Goal: Navigation & Orientation: Find specific page/section

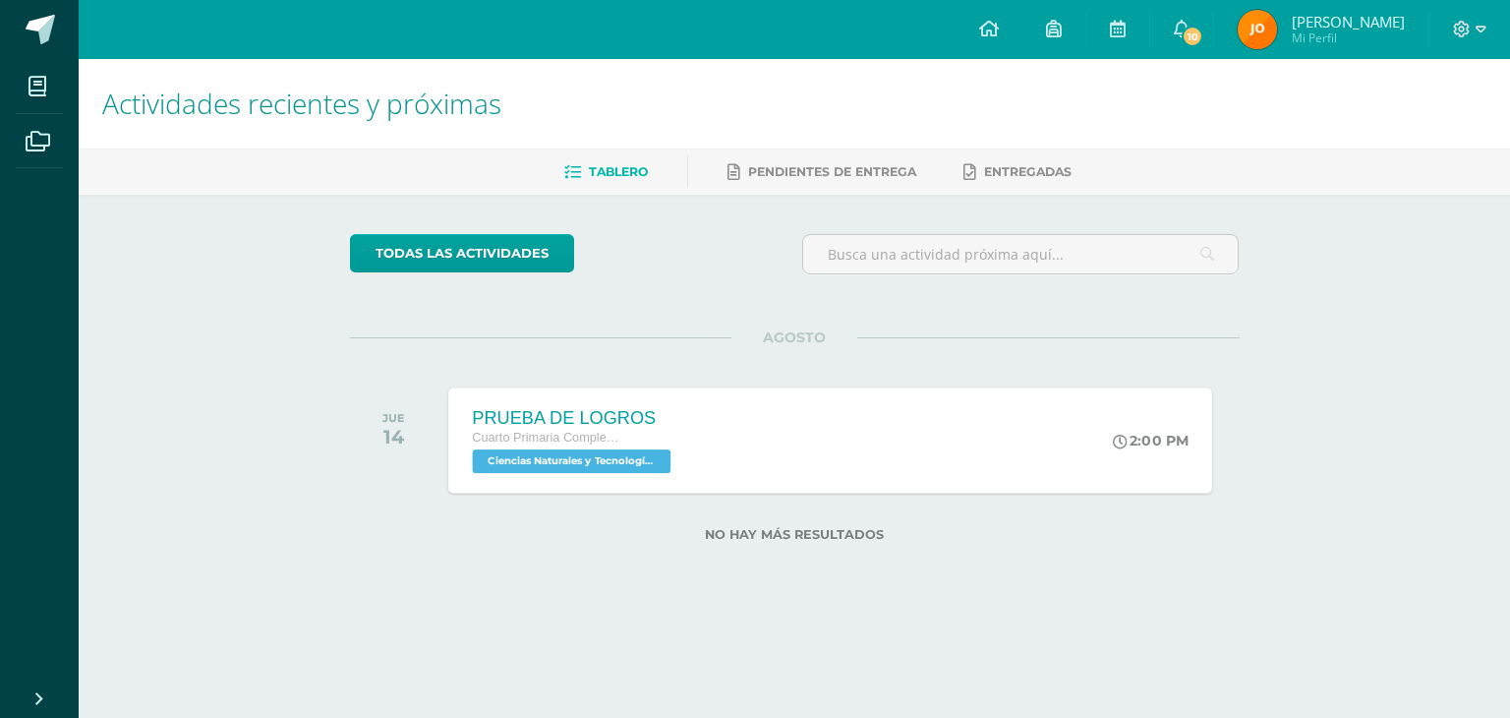
click at [977, 430] on div "PRUEBA DE LOGROS Cuarto Primaria Complementaria Ciencias Naturales y Tecnología…" at bounding box center [830, 439] width 764 height 105
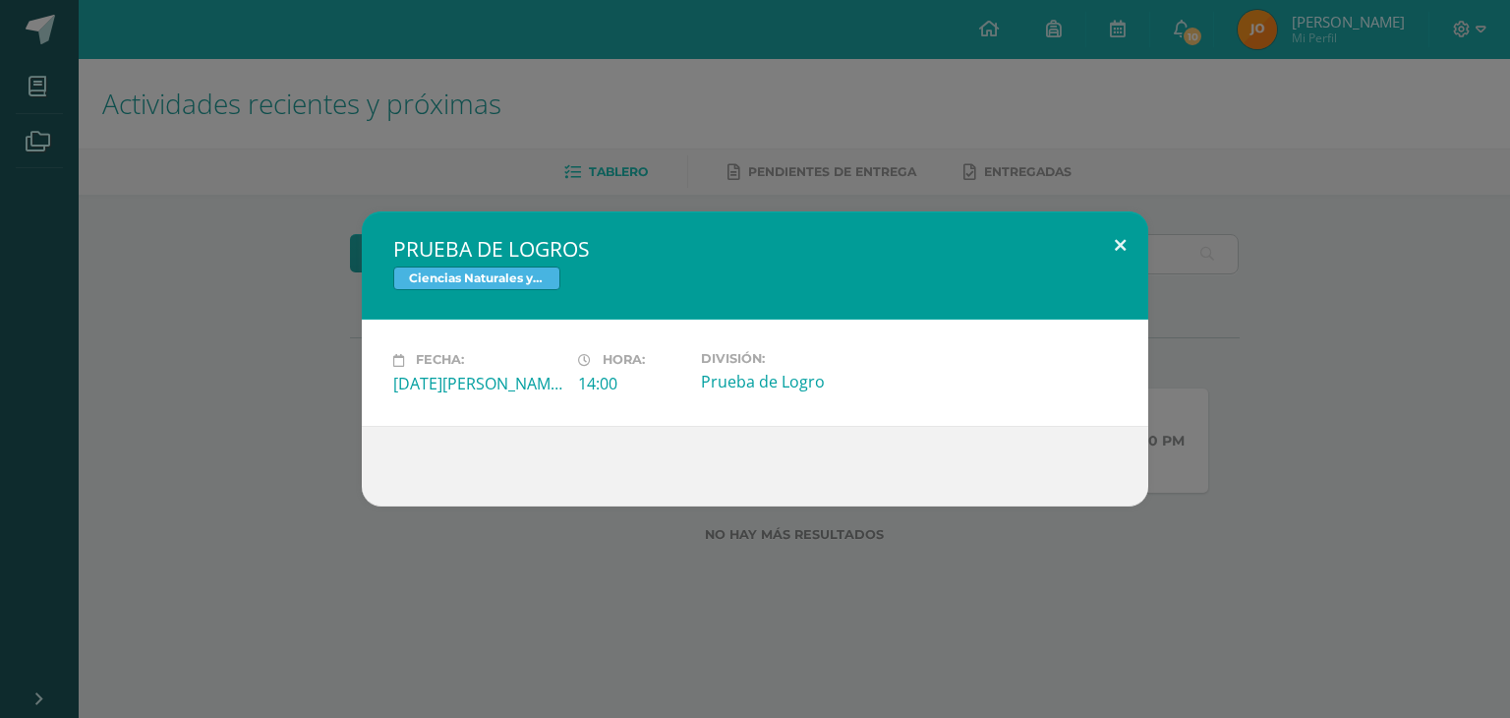
click at [1121, 234] on button at bounding box center [1120, 244] width 56 height 67
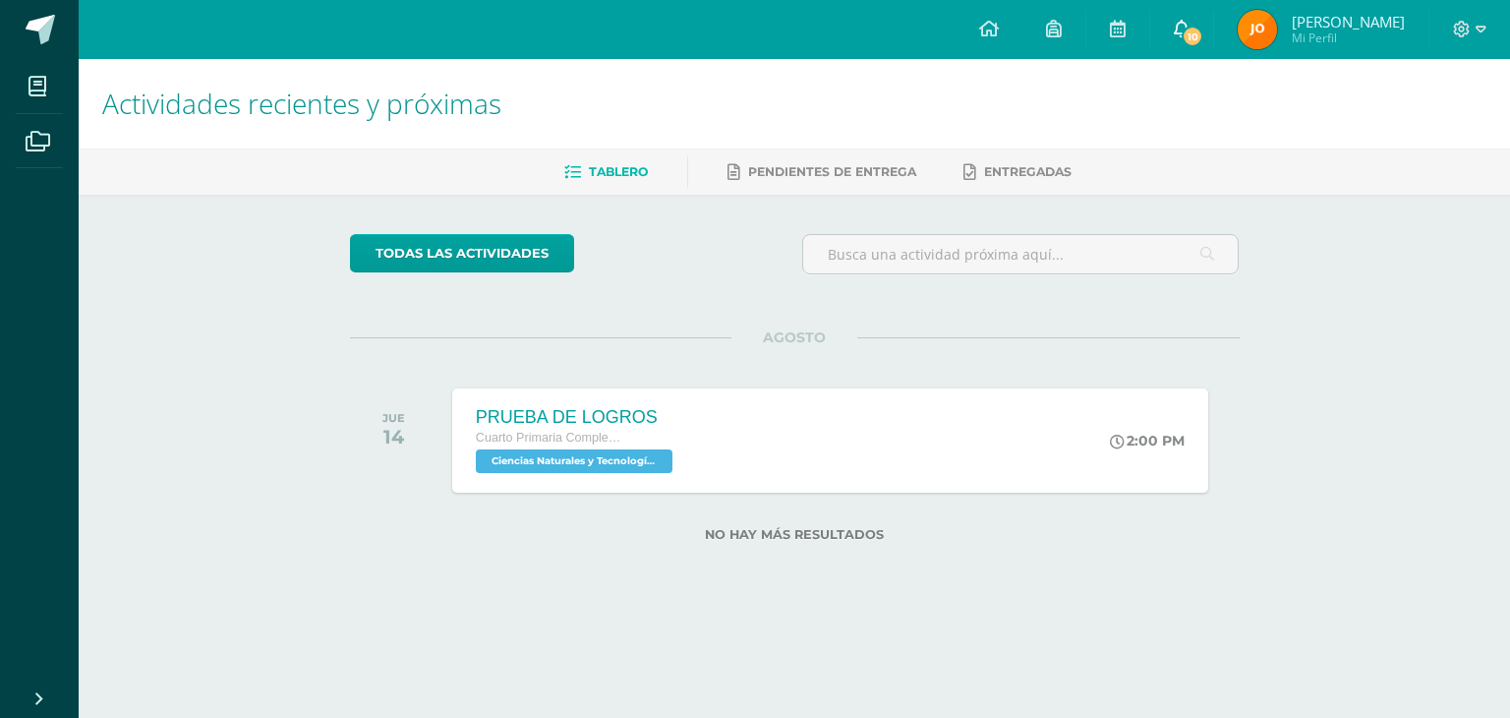
click at [1185, 38] on span "10" at bounding box center [1193, 37] width 22 height 22
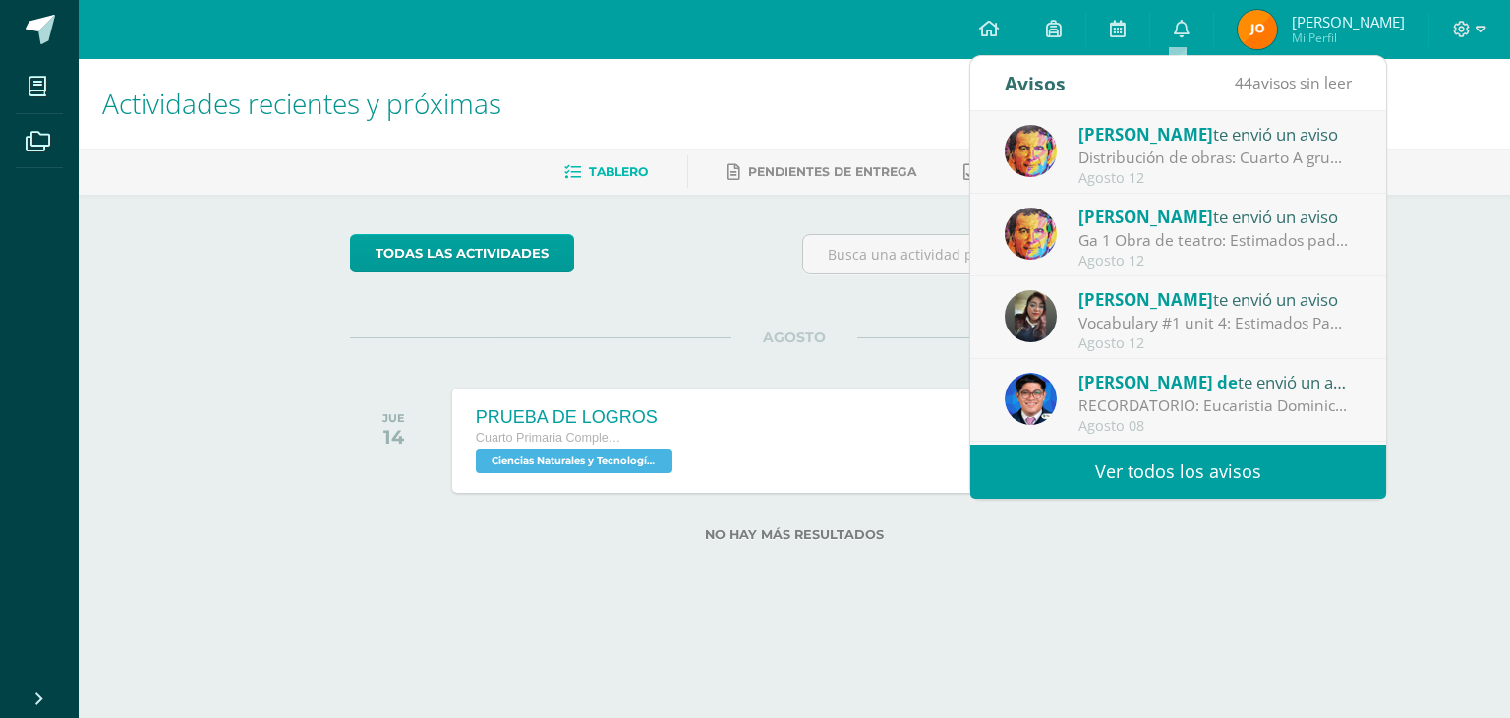
click at [1168, 471] on link "Ver todos los avisos" at bounding box center [1179, 471] width 416 height 54
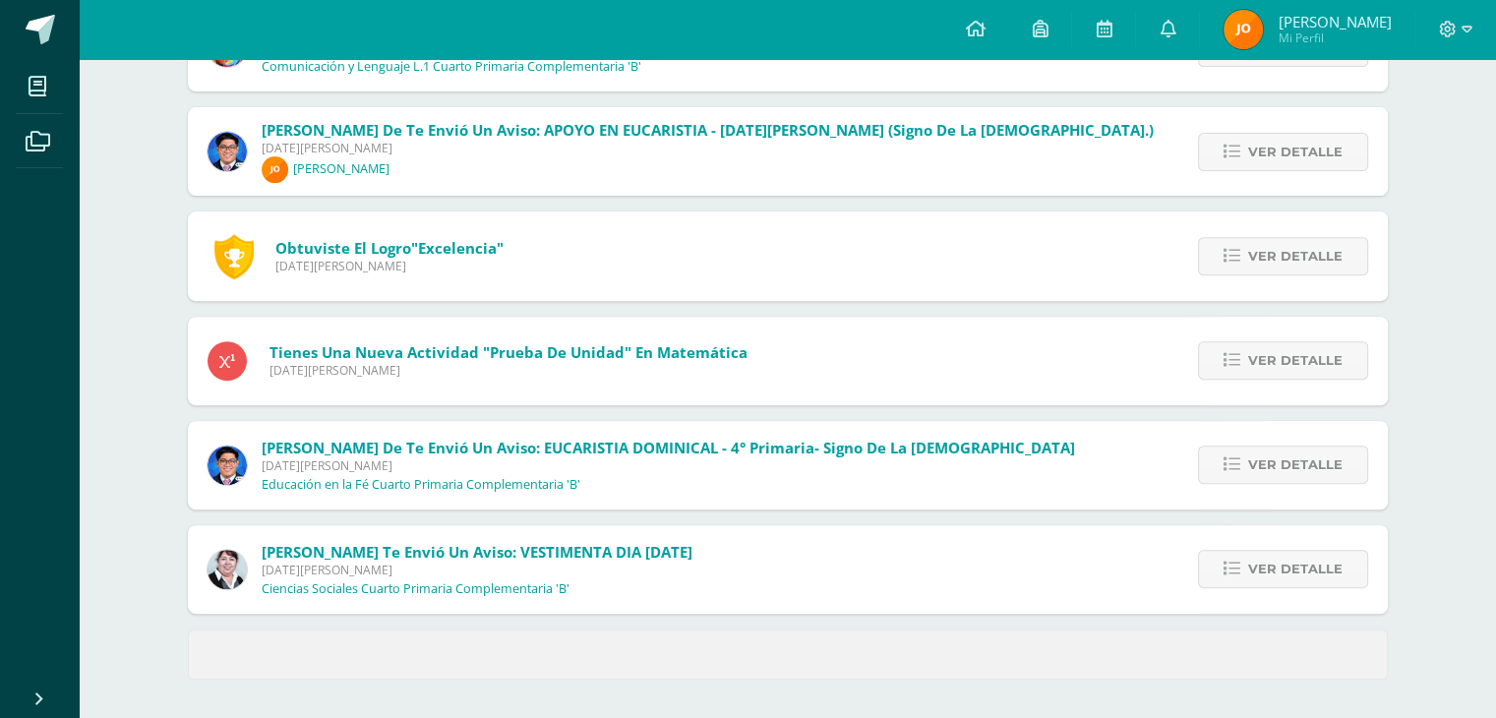
scroll to position [718, 0]
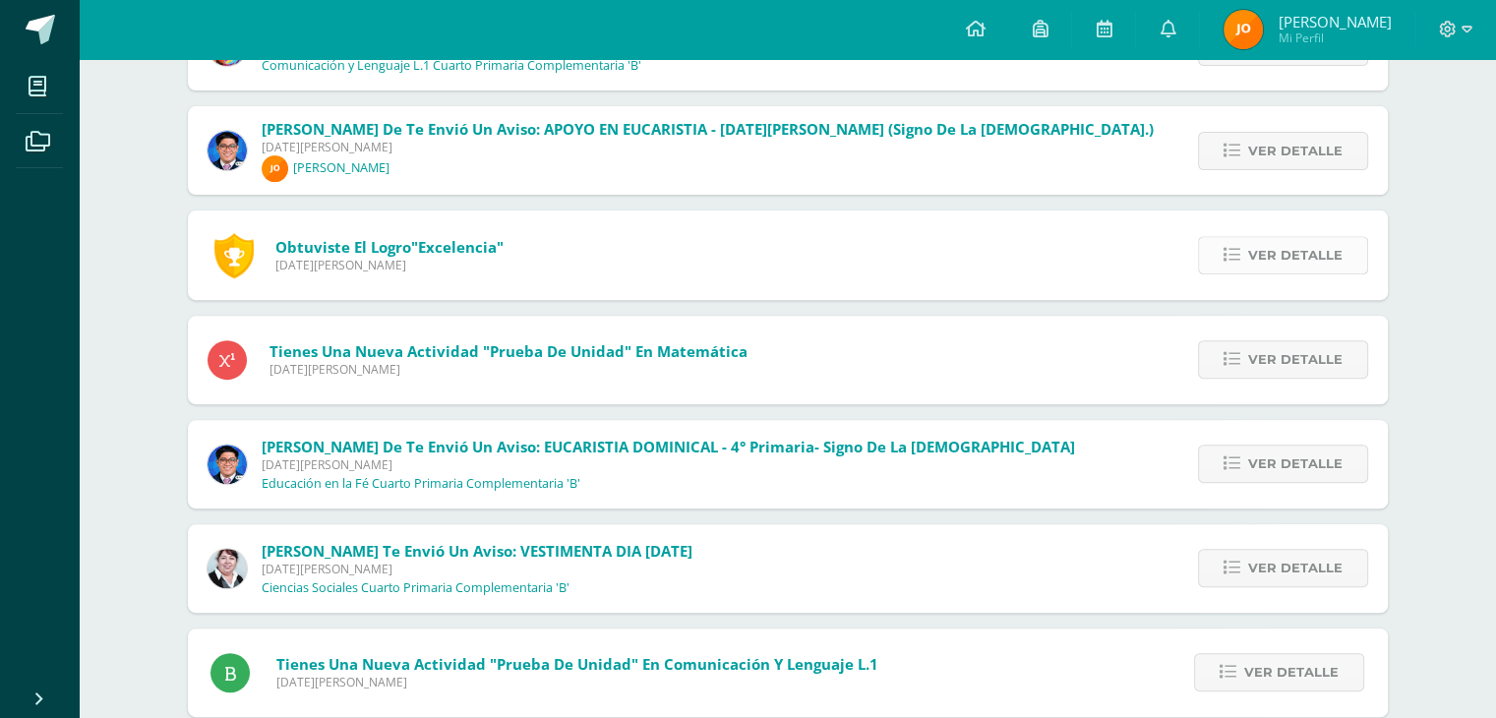
click at [1228, 261] on icon at bounding box center [1231, 255] width 17 height 17
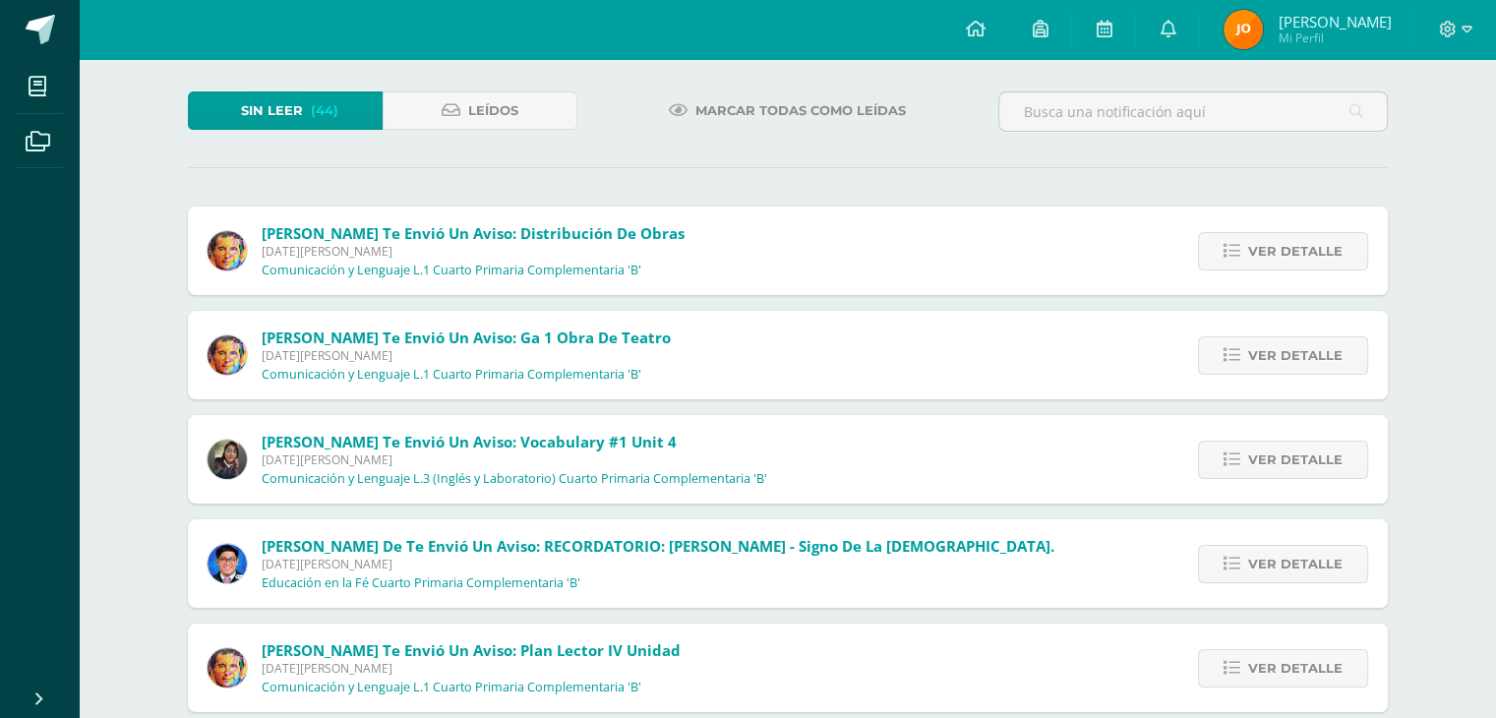
scroll to position [98, 0]
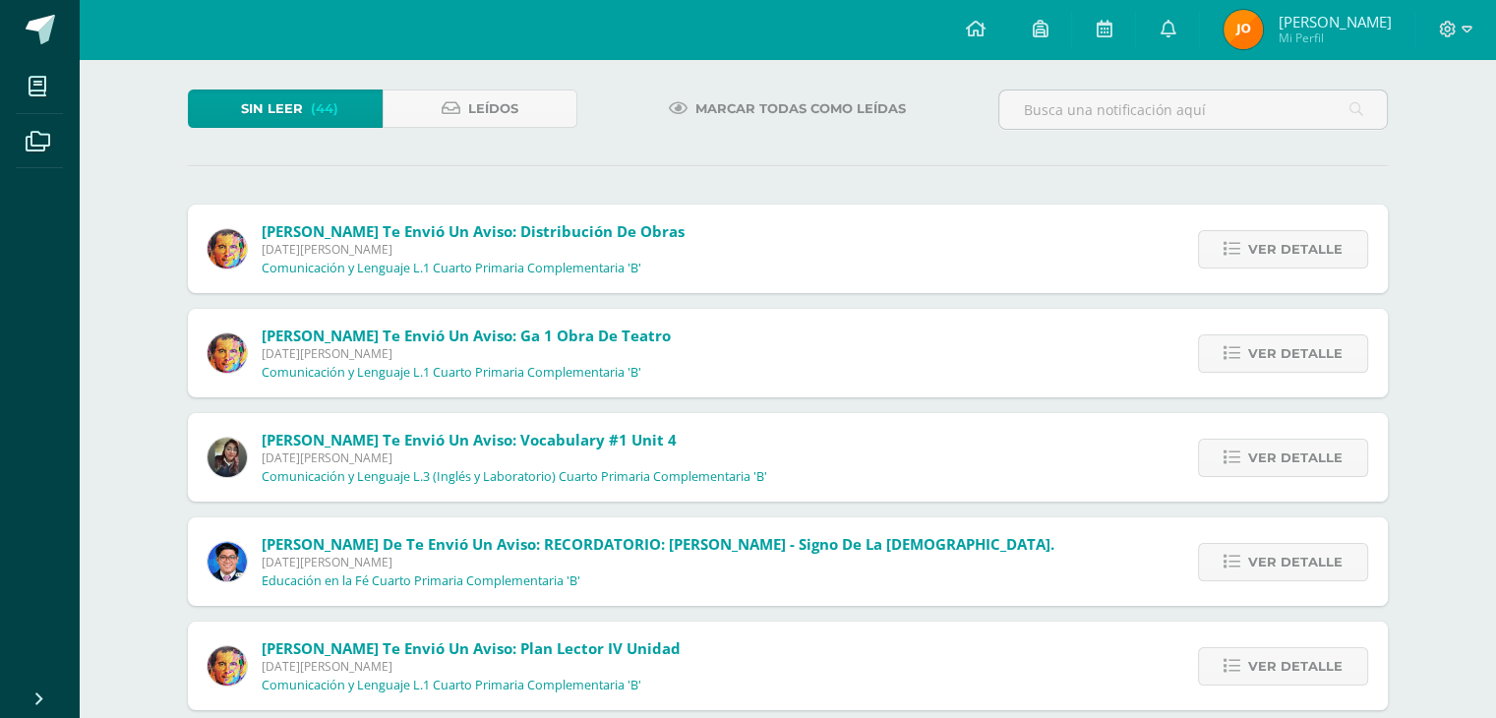
click at [758, 109] on span "Marcar todas como leídas" at bounding box center [800, 108] width 210 height 36
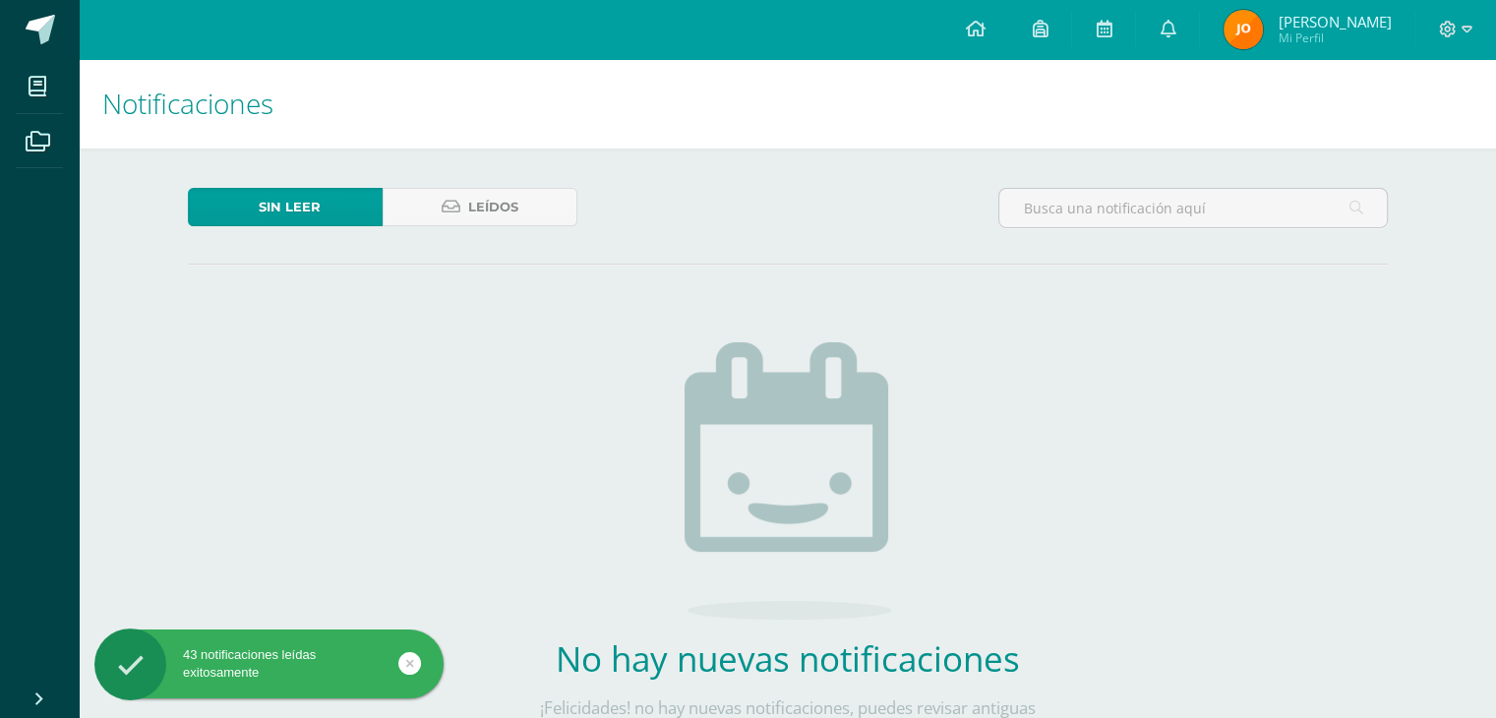
click at [1344, 40] on span "Mi Perfil" at bounding box center [1333, 37] width 113 height 17
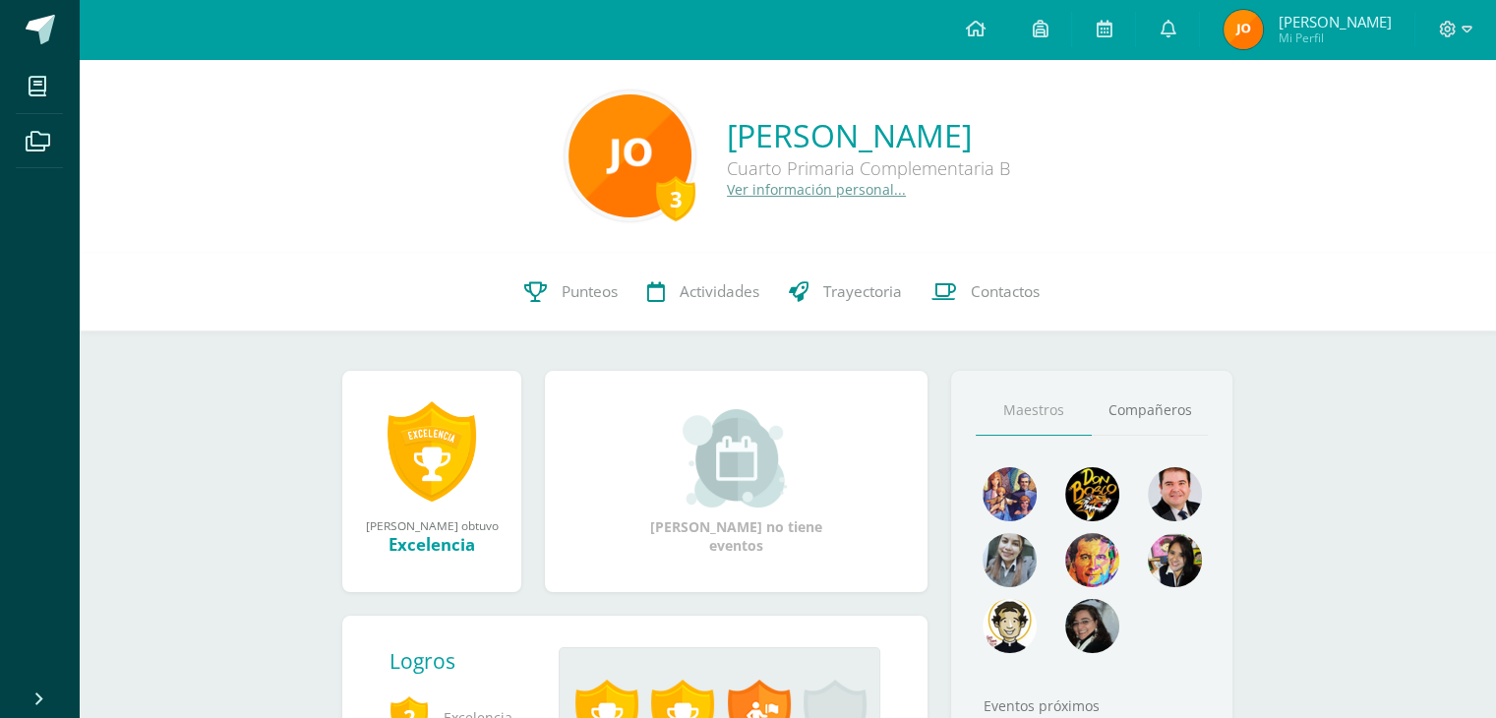
click at [402, 442] on link at bounding box center [431, 451] width 88 height 102
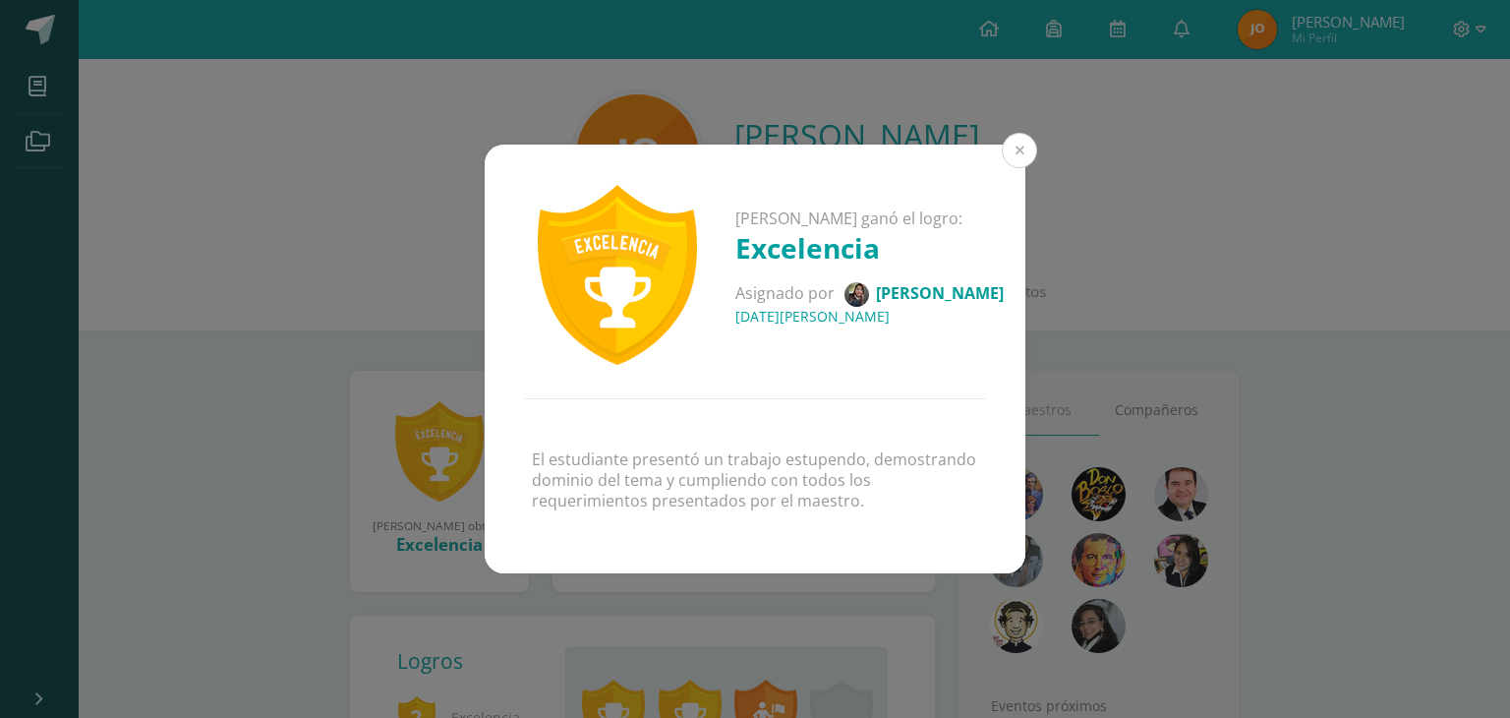
click at [1023, 151] on button at bounding box center [1019, 150] width 35 height 35
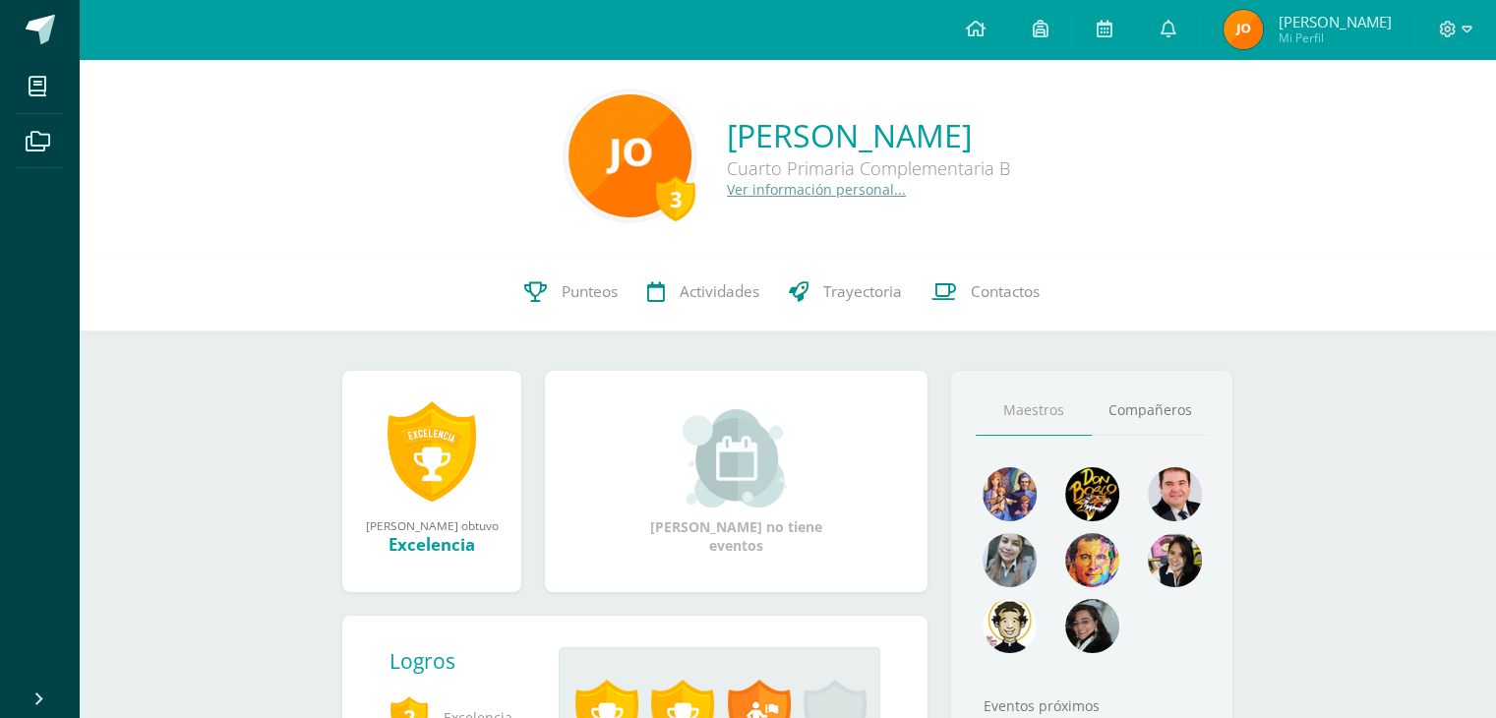
click at [568, 159] on img at bounding box center [629, 155] width 123 height 123
click at [656, 199] on div "3" at bounding box center [675, 198] width 39 height 45
click at [598, 309] on link "Punteos" at bounding box center [570, 292] width 123 height 79
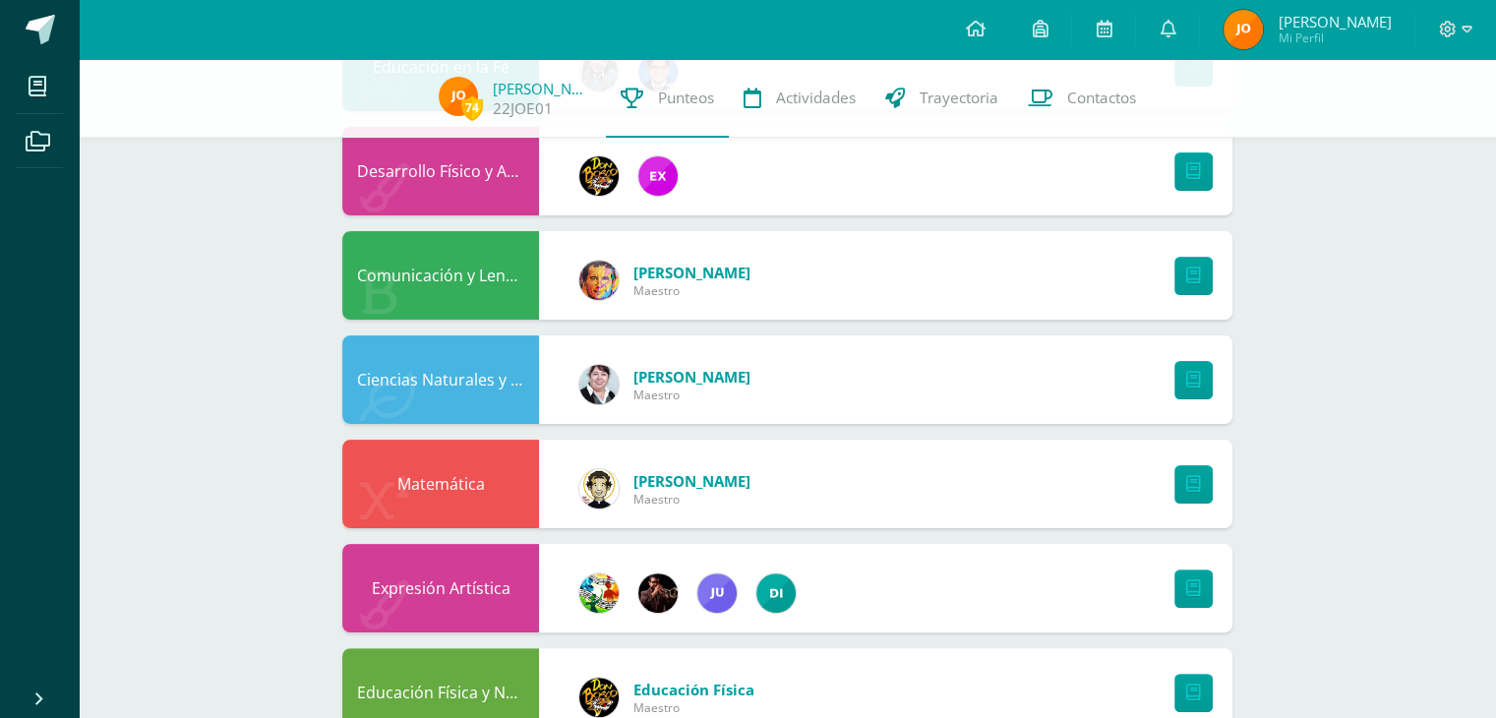
scroll to position [393, 0]
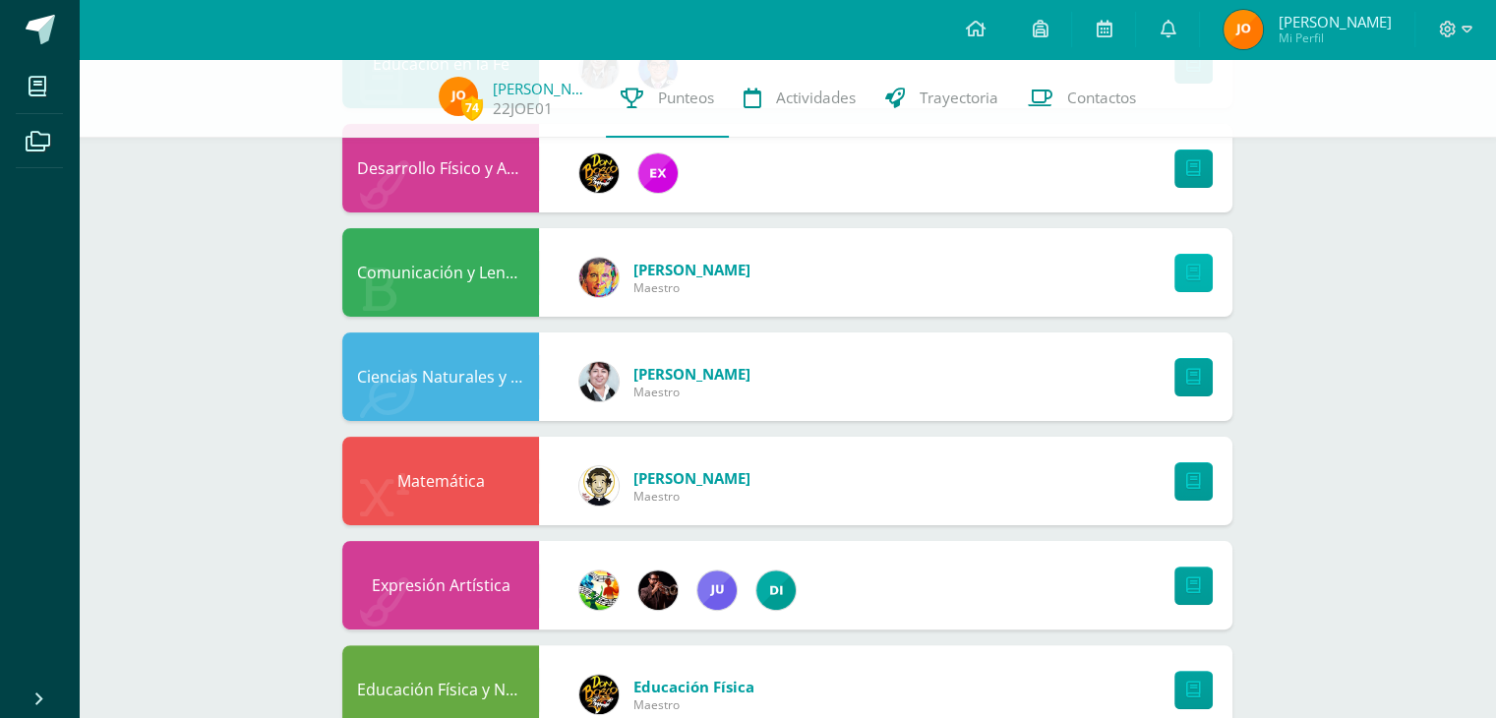
click at [1183, 270] on link at bounding box center [1193, 273] width 38 height 38
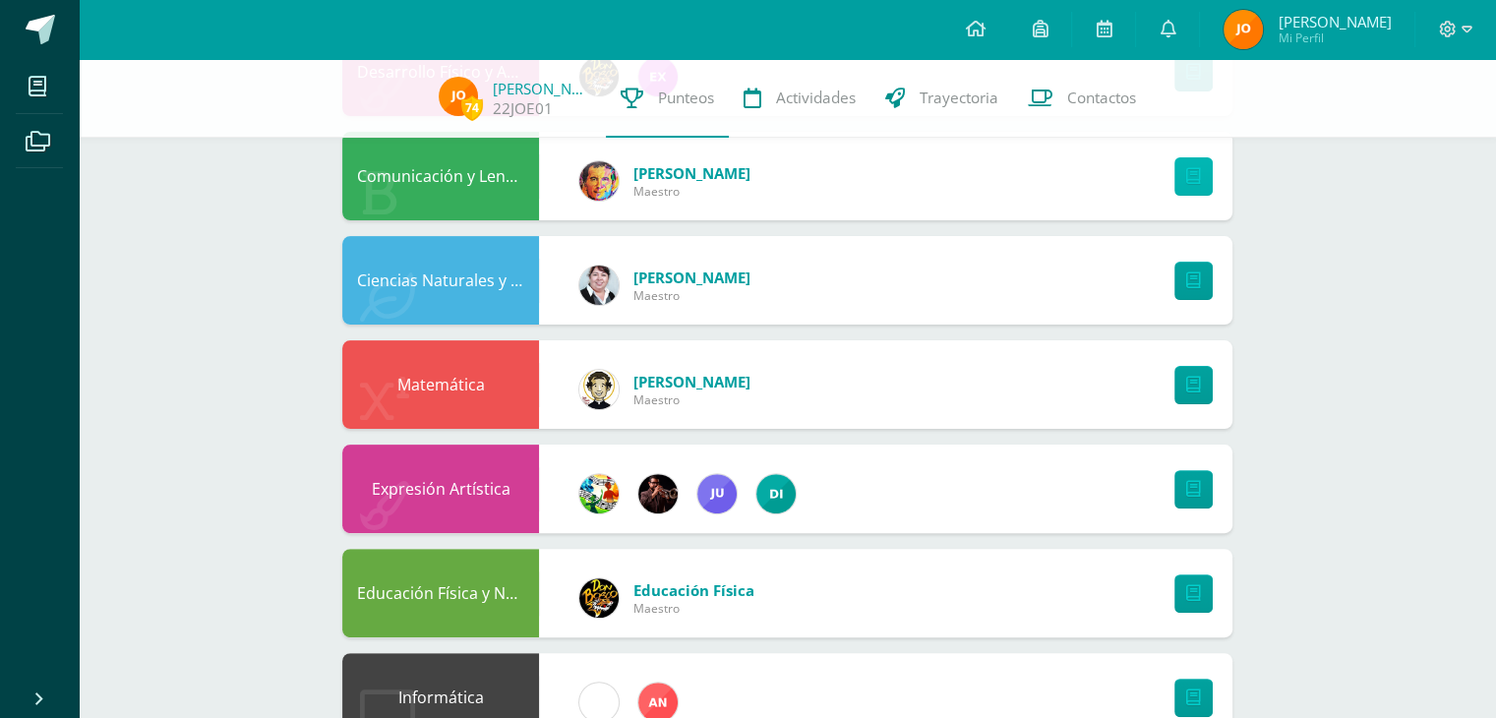
scroll to position [0, 0]
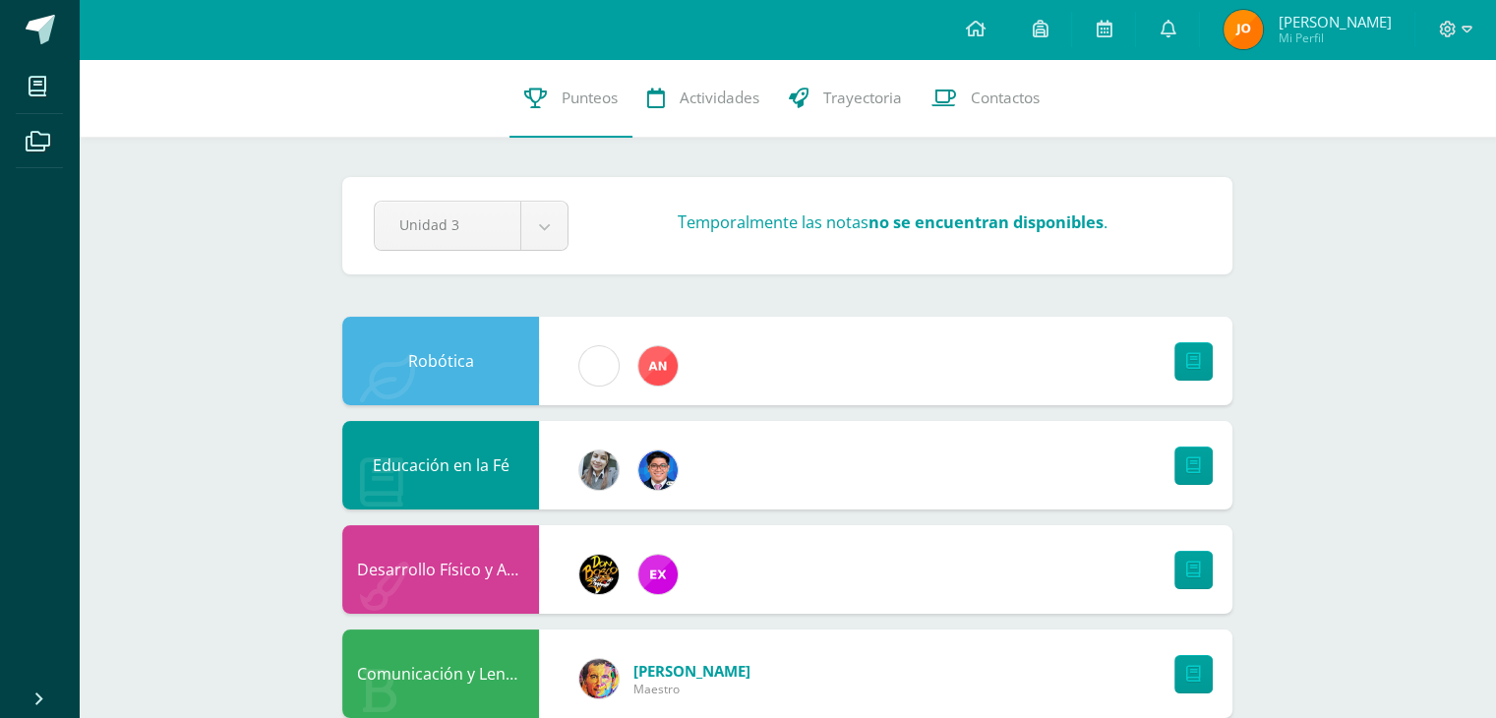
click at [1317, 7] on link "Jeancarlo Alexander Mi Perfil" at bounding box center [1307, 29] width 214 height 59
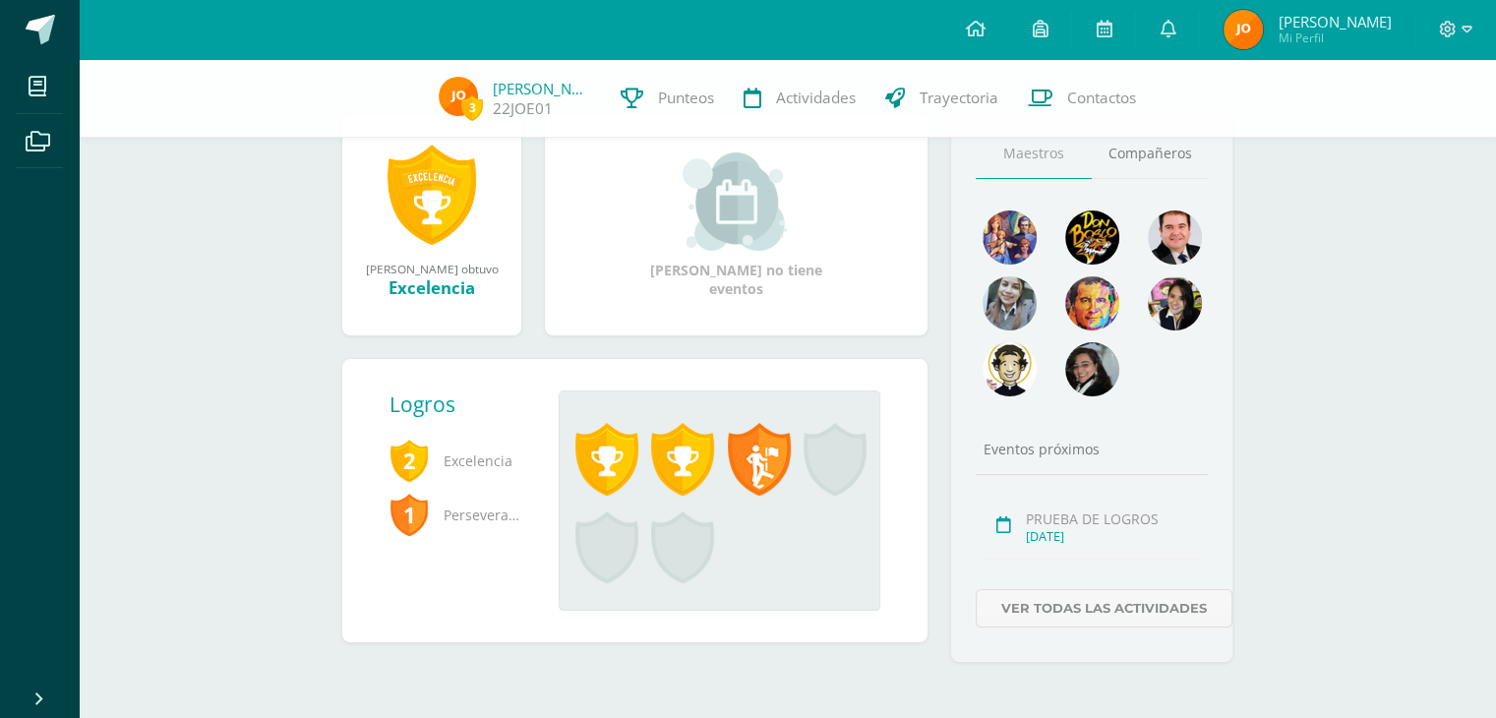
scroll to position [256, 0]
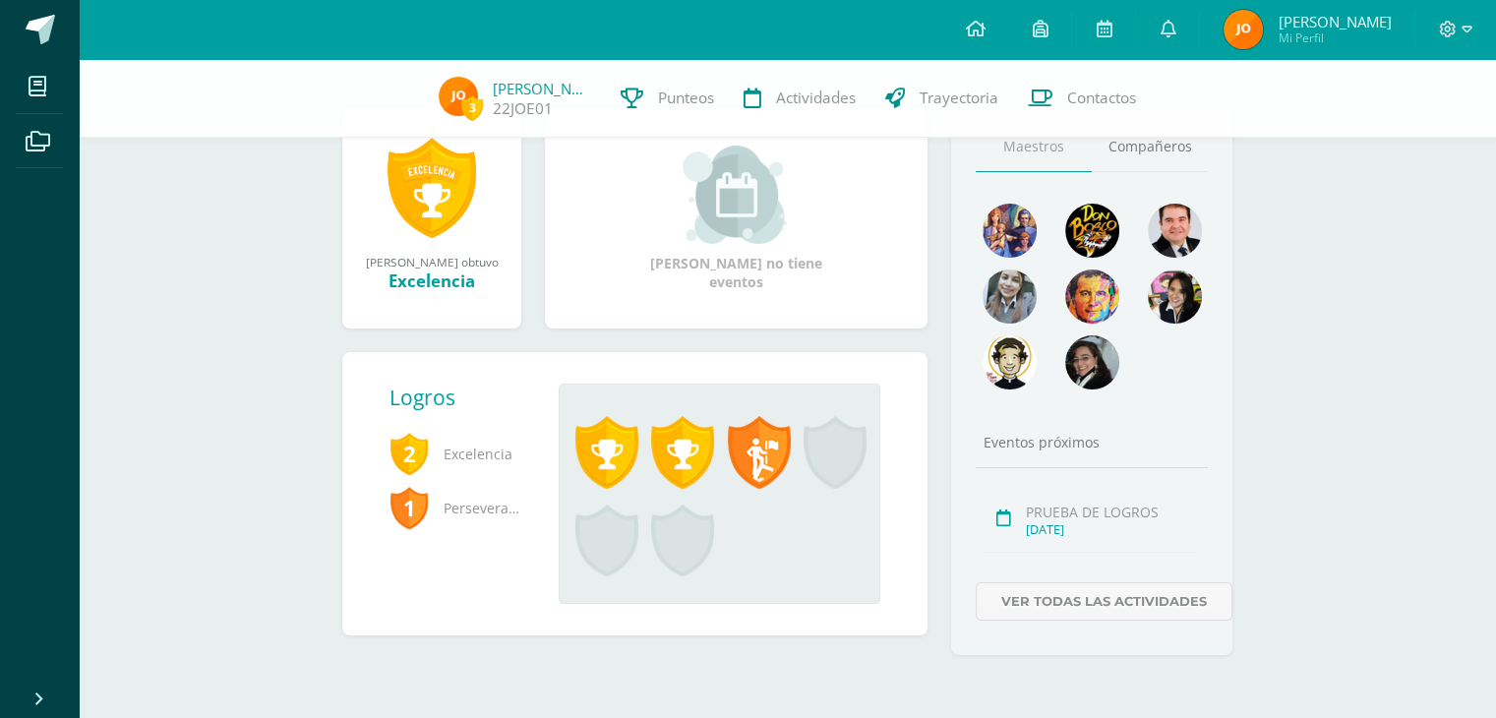
click at [645, 461] on link at bounding box center [681, 460] width 76 height 88
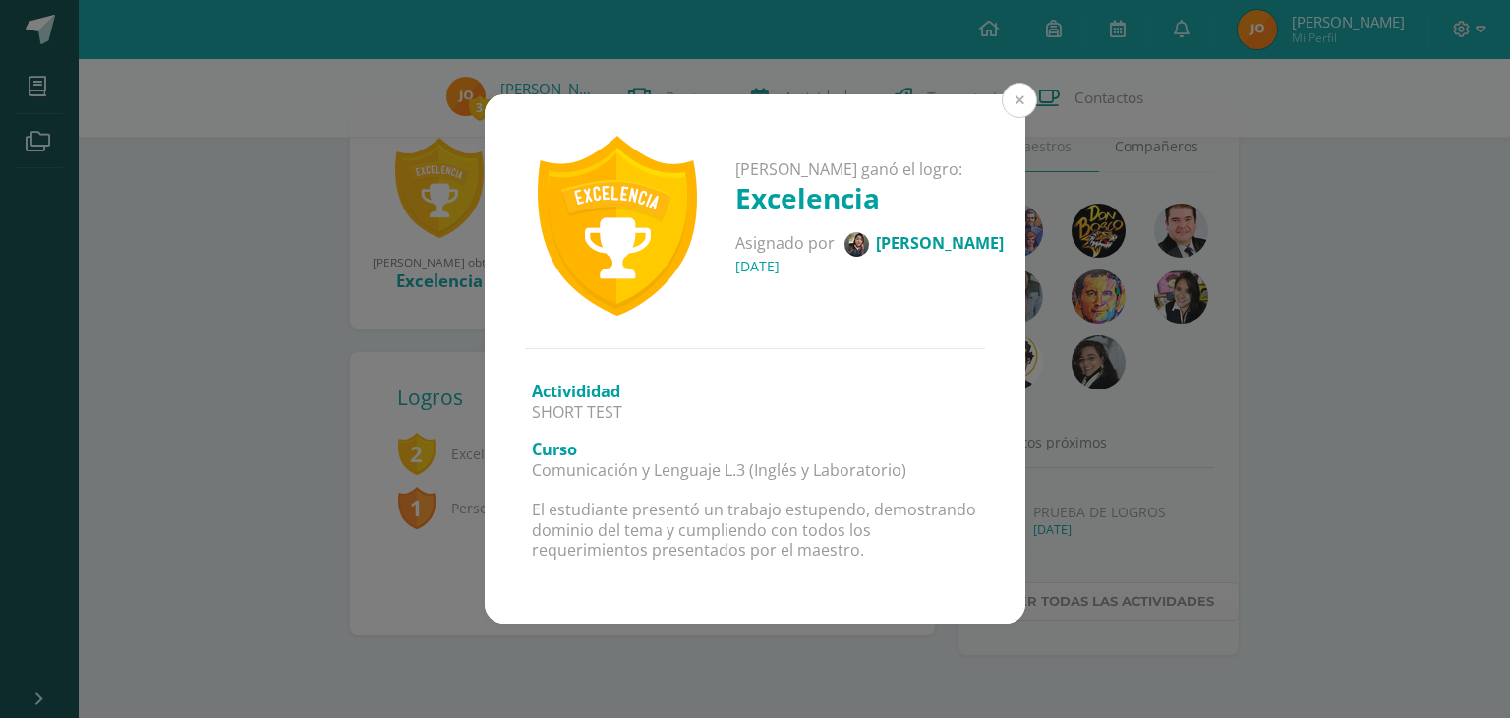
click at [1017, 105] on button at bounding box center [1019, 100] width 35 height 35
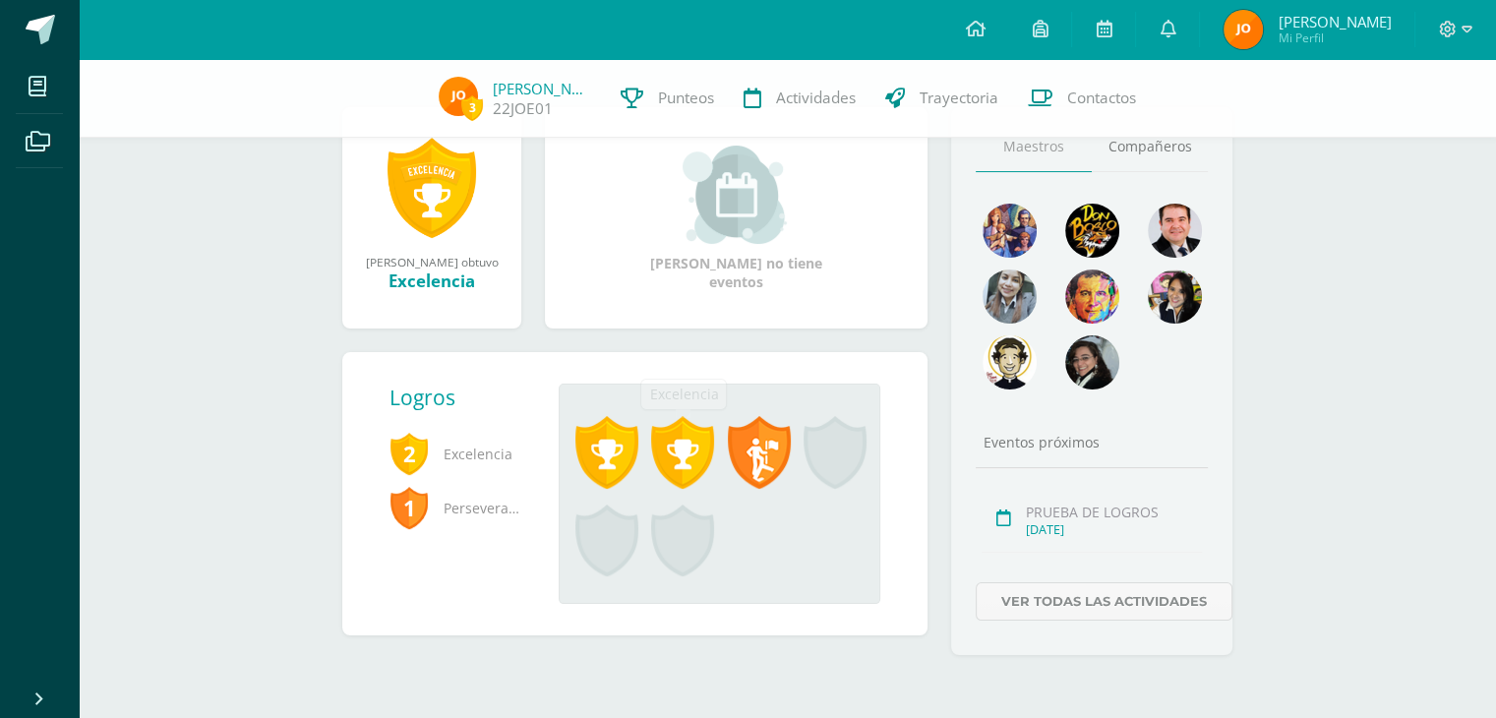
click at [677, 469] on span at bounding box center [682, 452] width 63 height 73
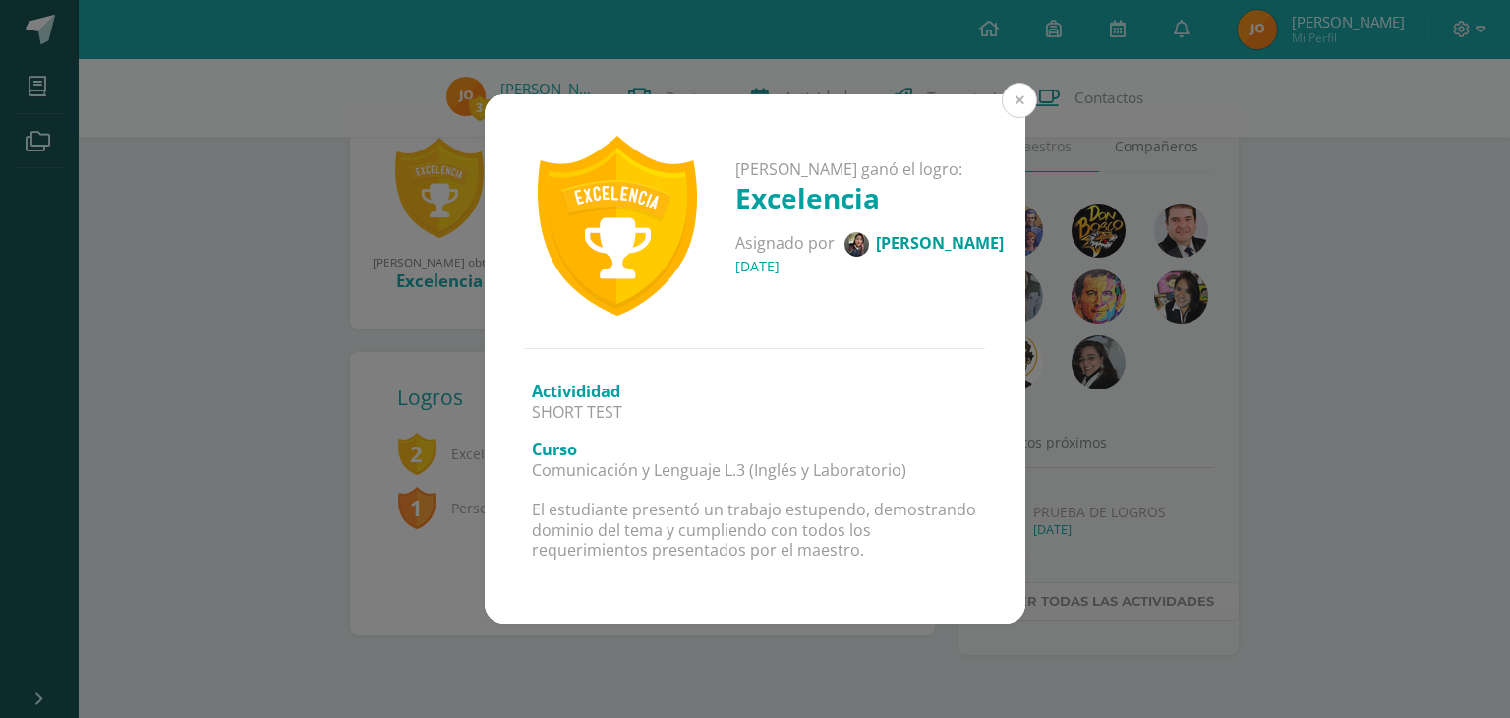
click at [1022, 99] on button at bounding box center [1019, 100] width 35 height 35
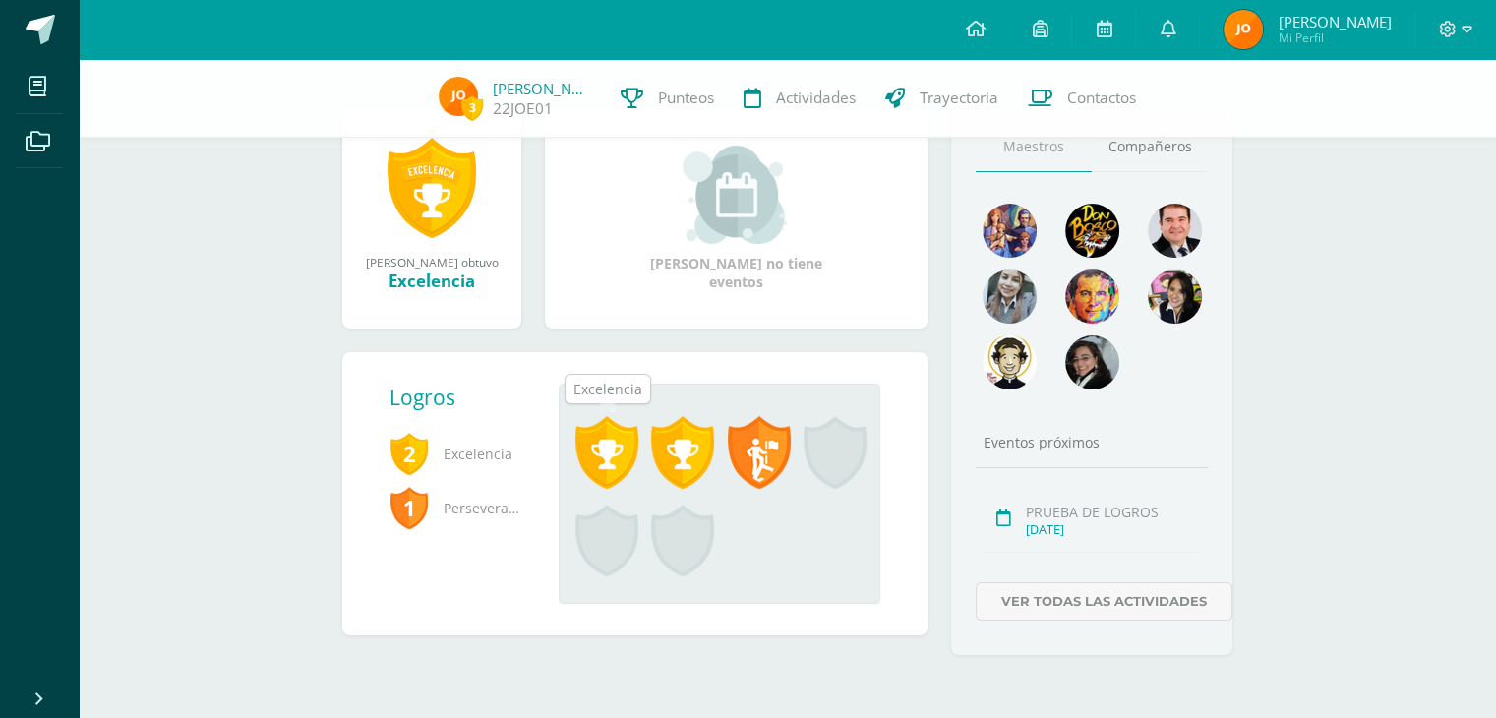
click at [582, 428] on span at bounding box center [606, 452] width 63 height 73
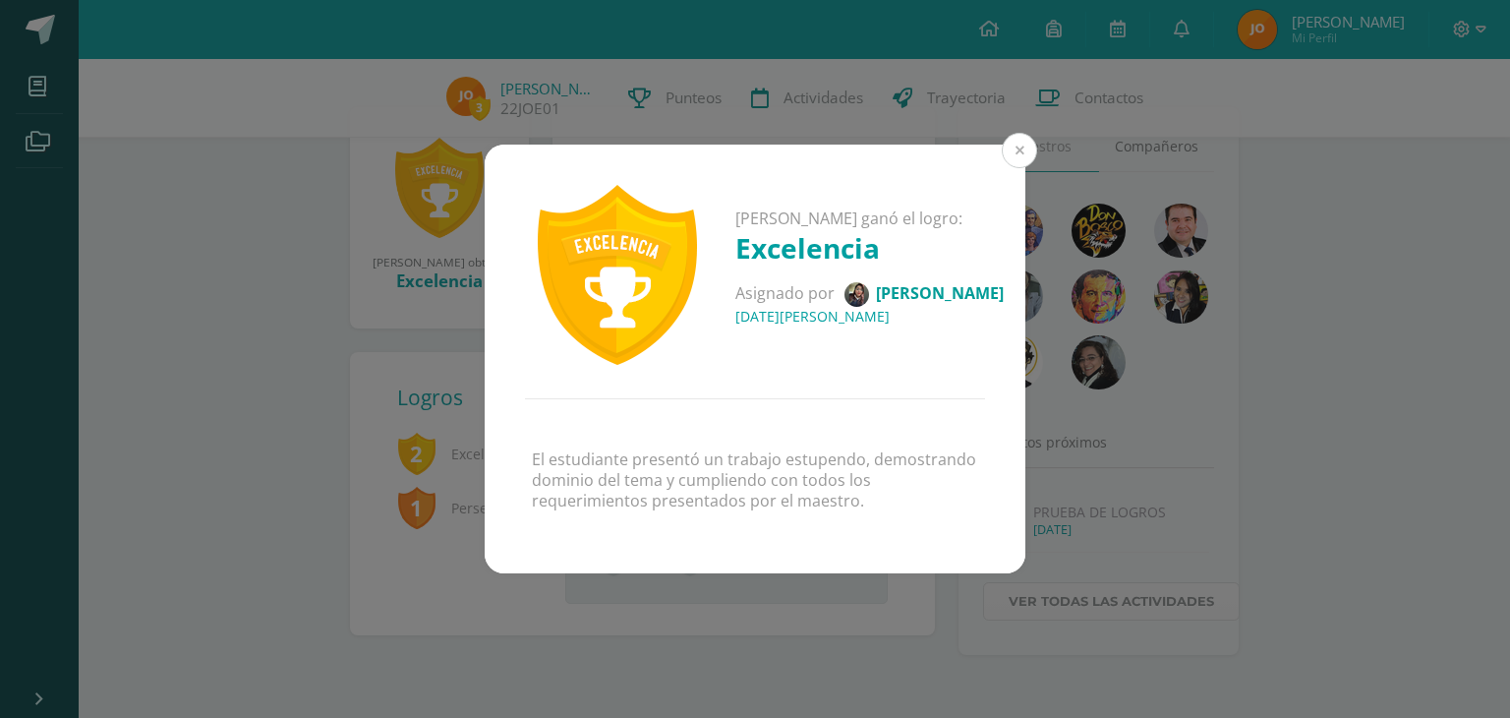
click at [1015, 150] on button at bounding box center [1019, 150] width 35 height 35
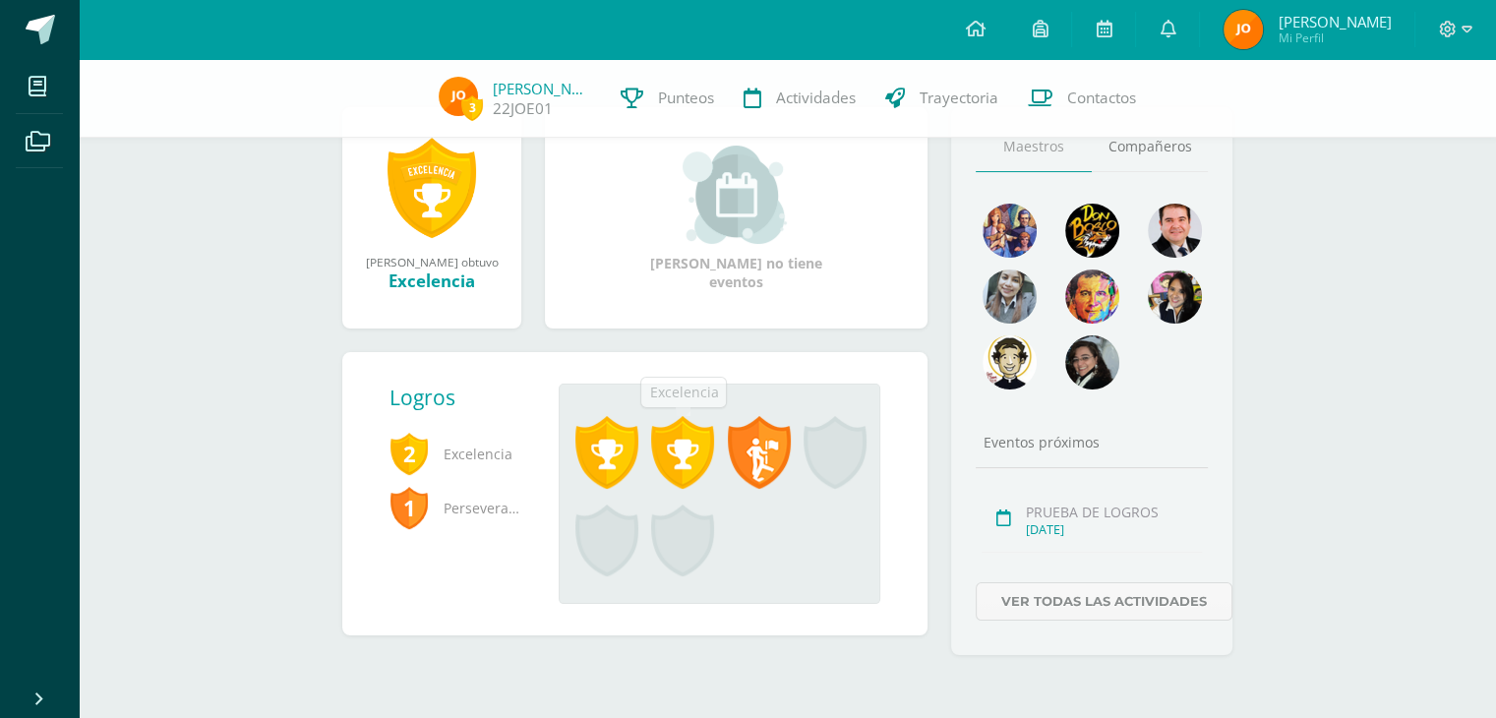
click at [674, 449] on span at bounding box center [682, 452] width 63 height 73
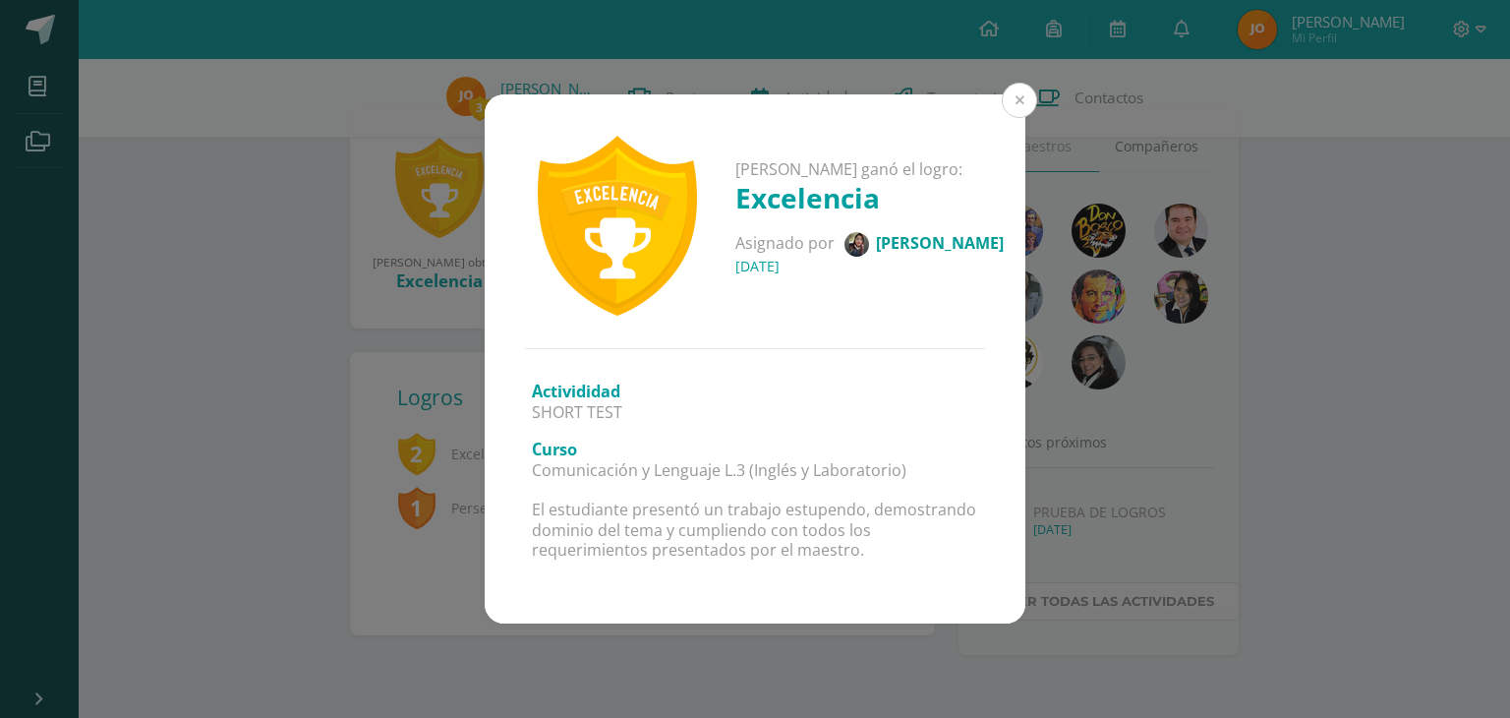
click at [1023, 109] on button at bounding box center [1019, 100] width 35 height 35
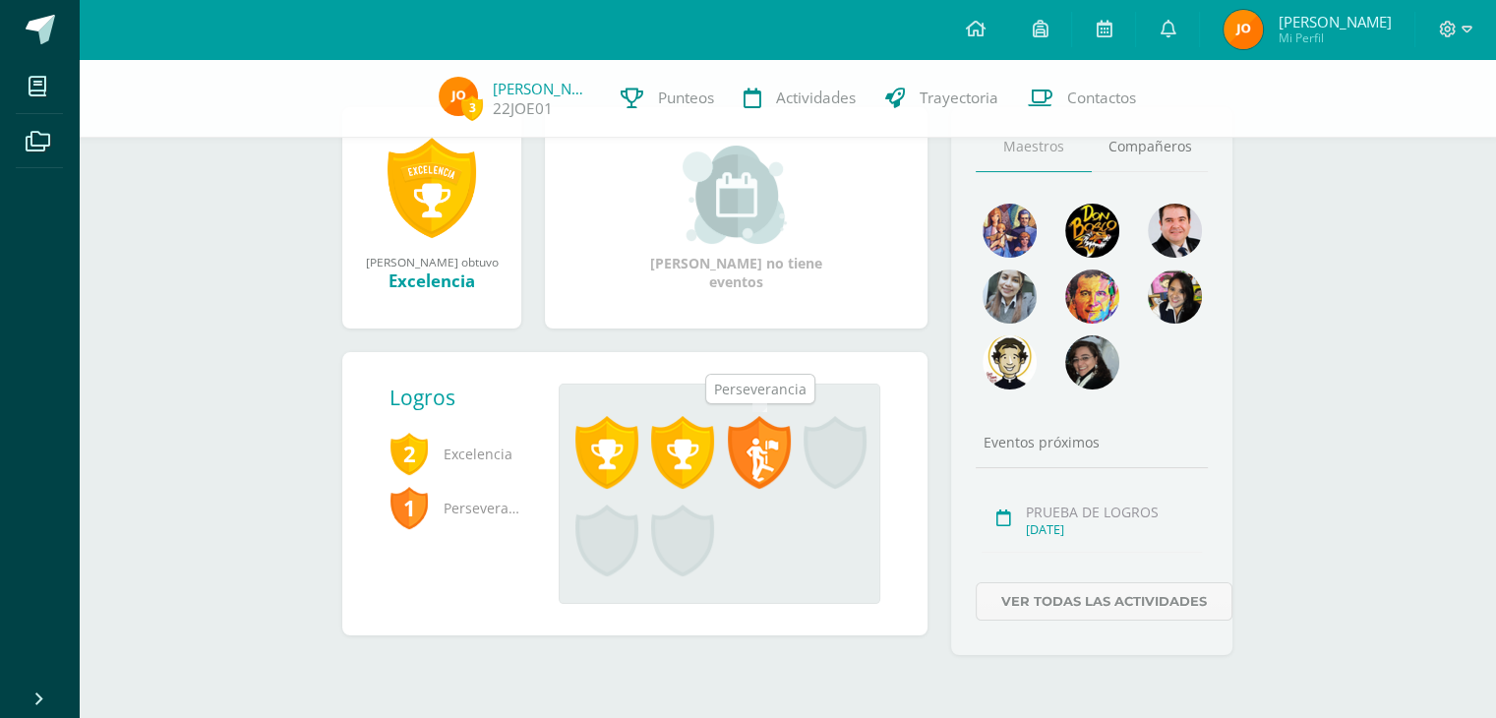
click at [768, 469] on span at bounding box center [759, 452] width 63 height 73
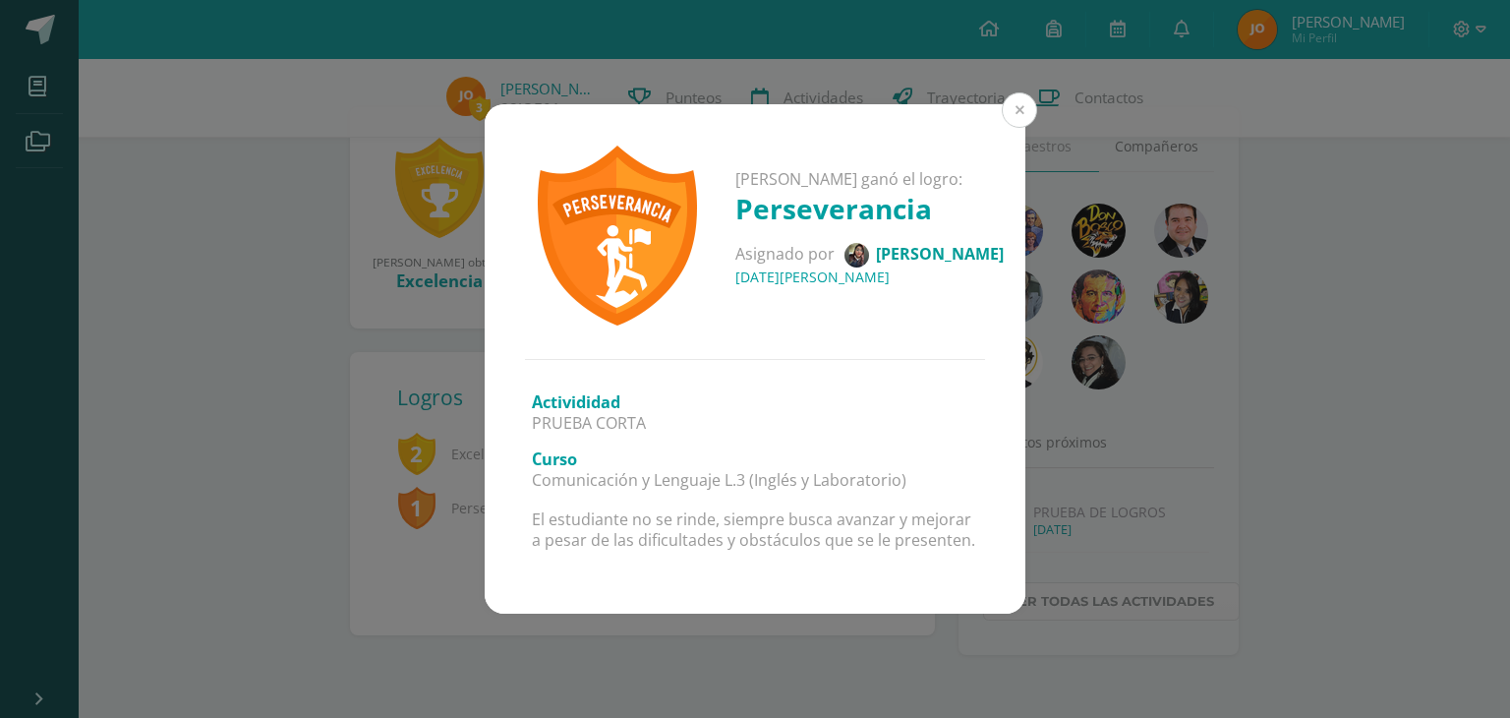
click at [1014, 114] on button at bounding box center [1019, 109] width 35 height 35
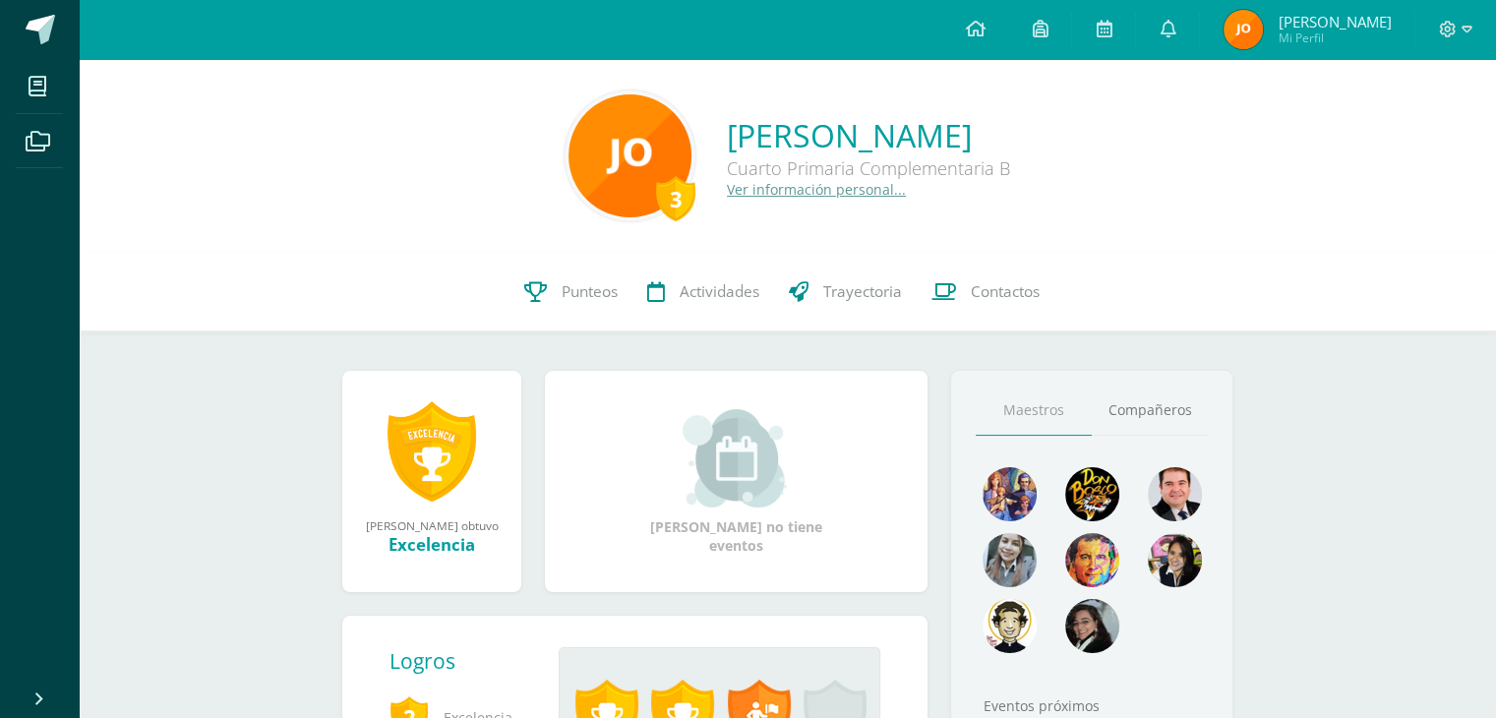
scroll to position [0, 0]
click at [1463, 25] on icon at bounding box center [1466, 30] width 11 height 18
click at [1409, 130] on span "Cerrar sesión" at bounding box center [1405, 134] width 88 height 19
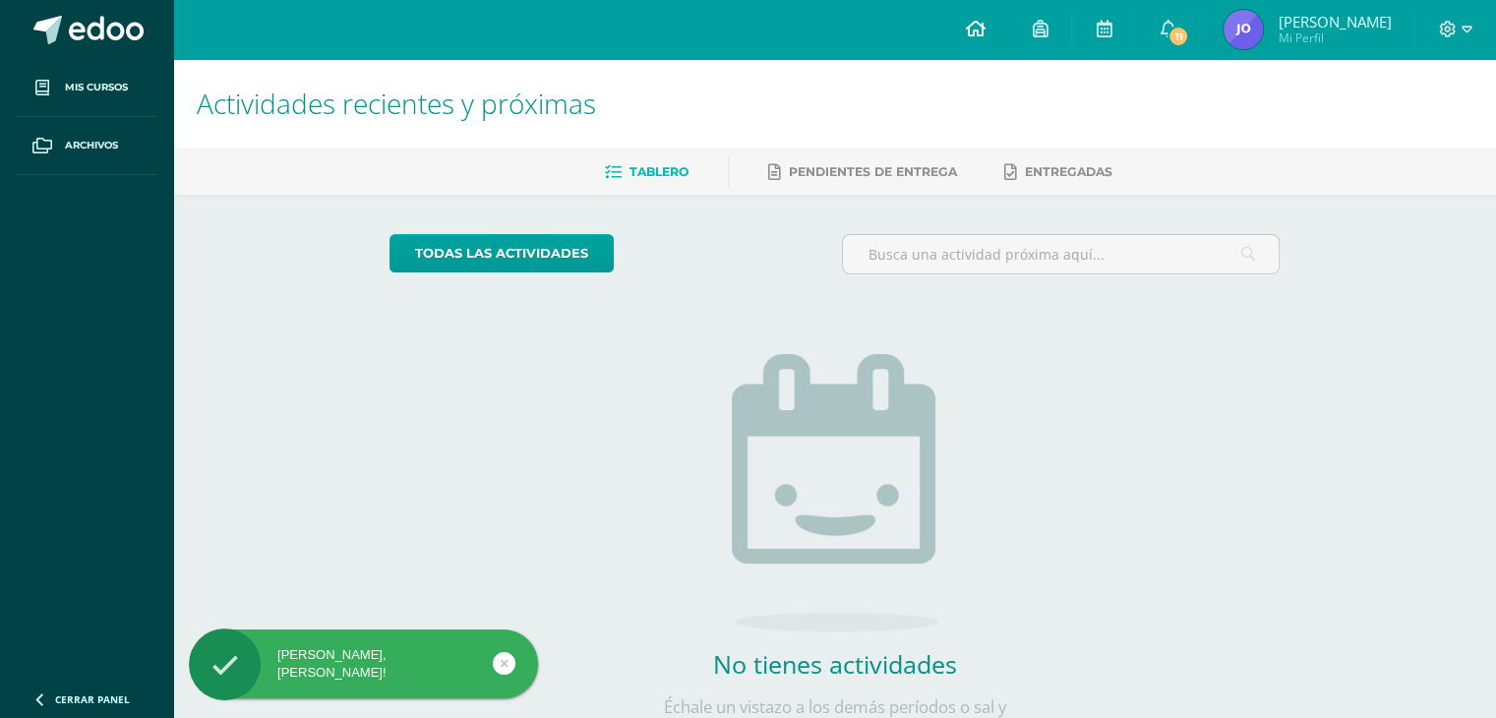
click at [1008, 27] on link at bounding box center [974, 29] width 67 height 59
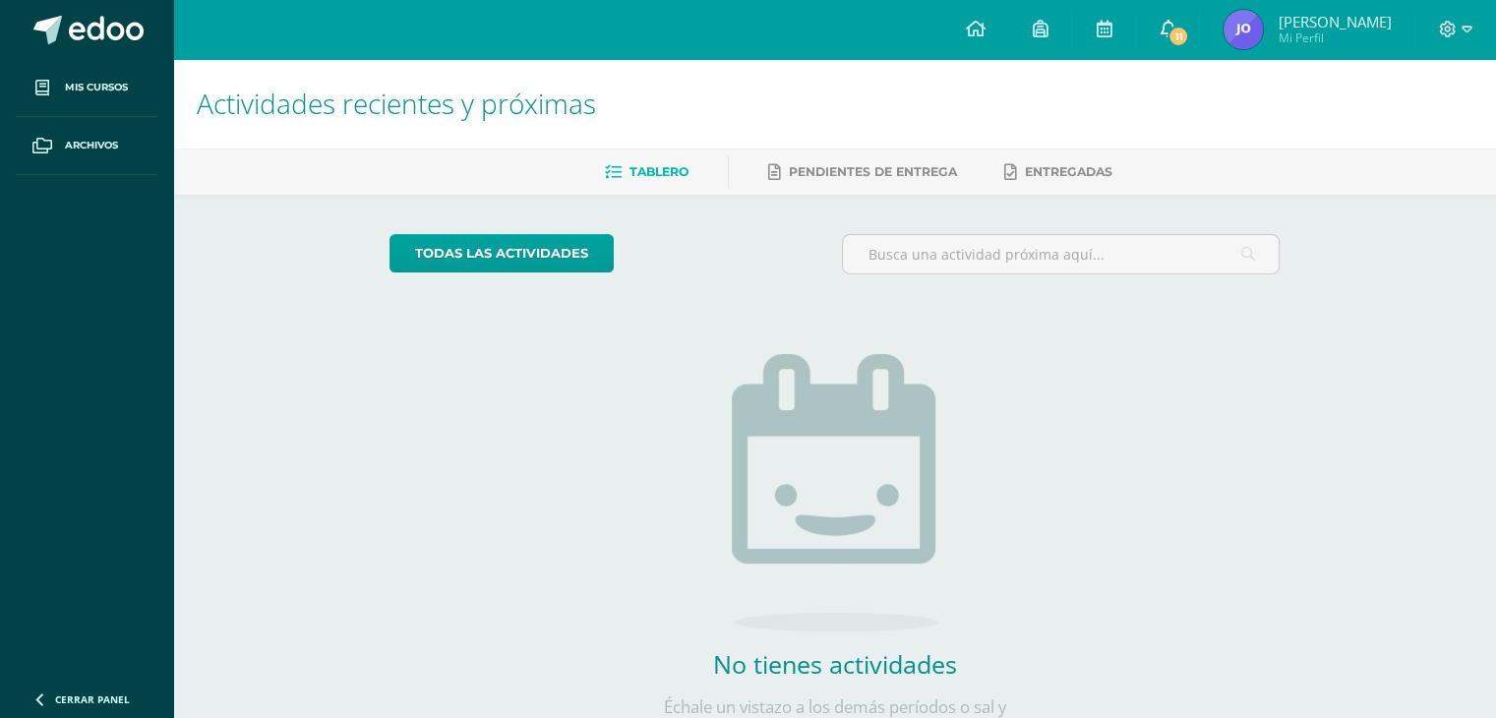
click at [1189, 29] on span "11" at bounding box center [1178, 37] width 22 height 22
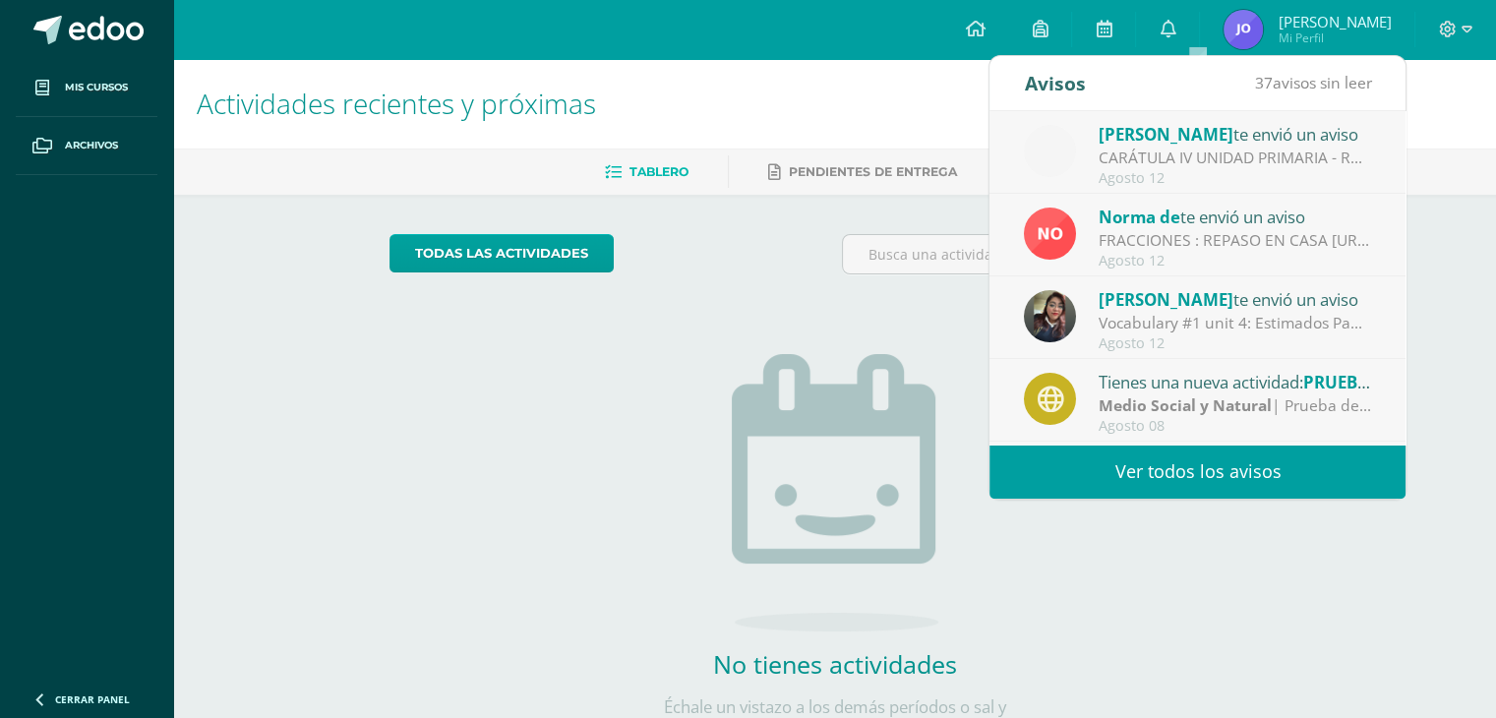
click at [1120, 477] on link "Ver todos los avisos" at bounding box center [1197, 471] width 416 height 54
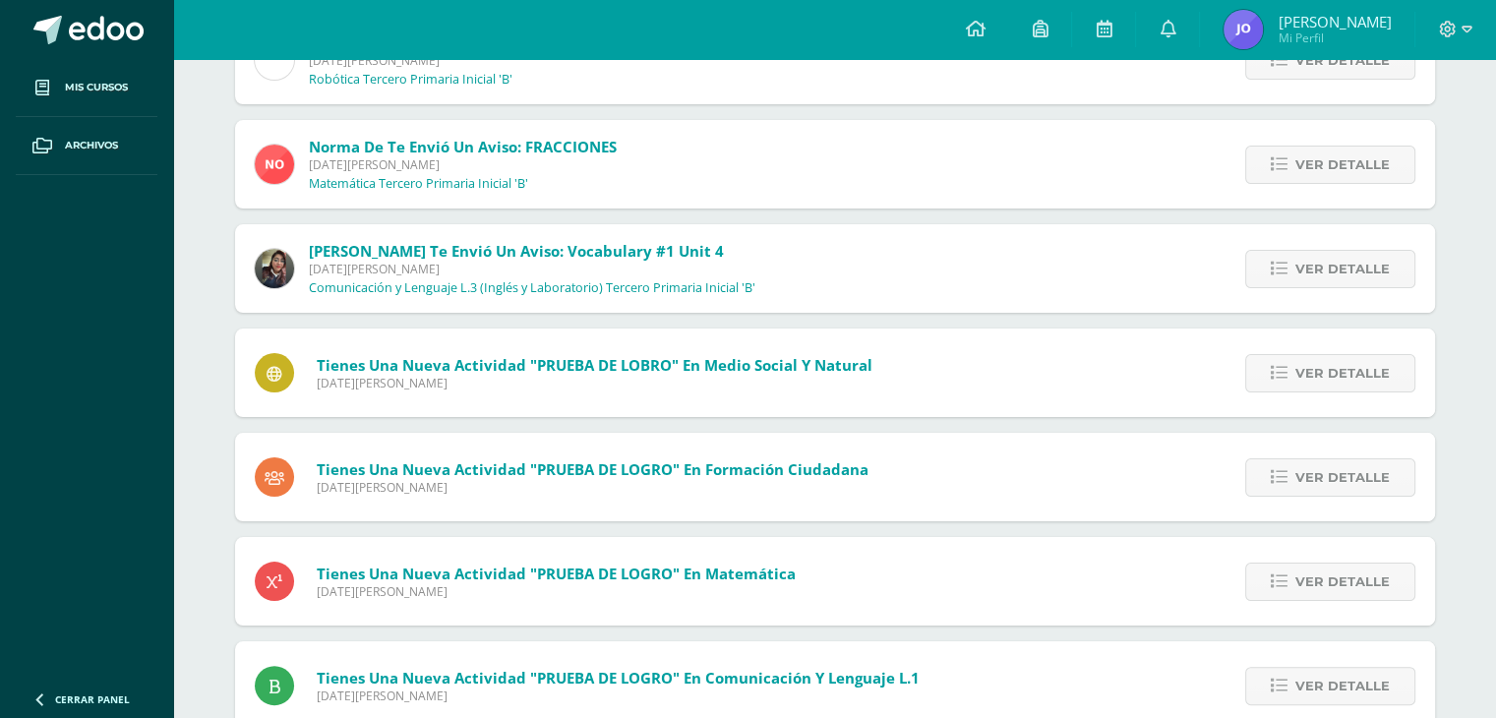
scroll to position [295, 0]
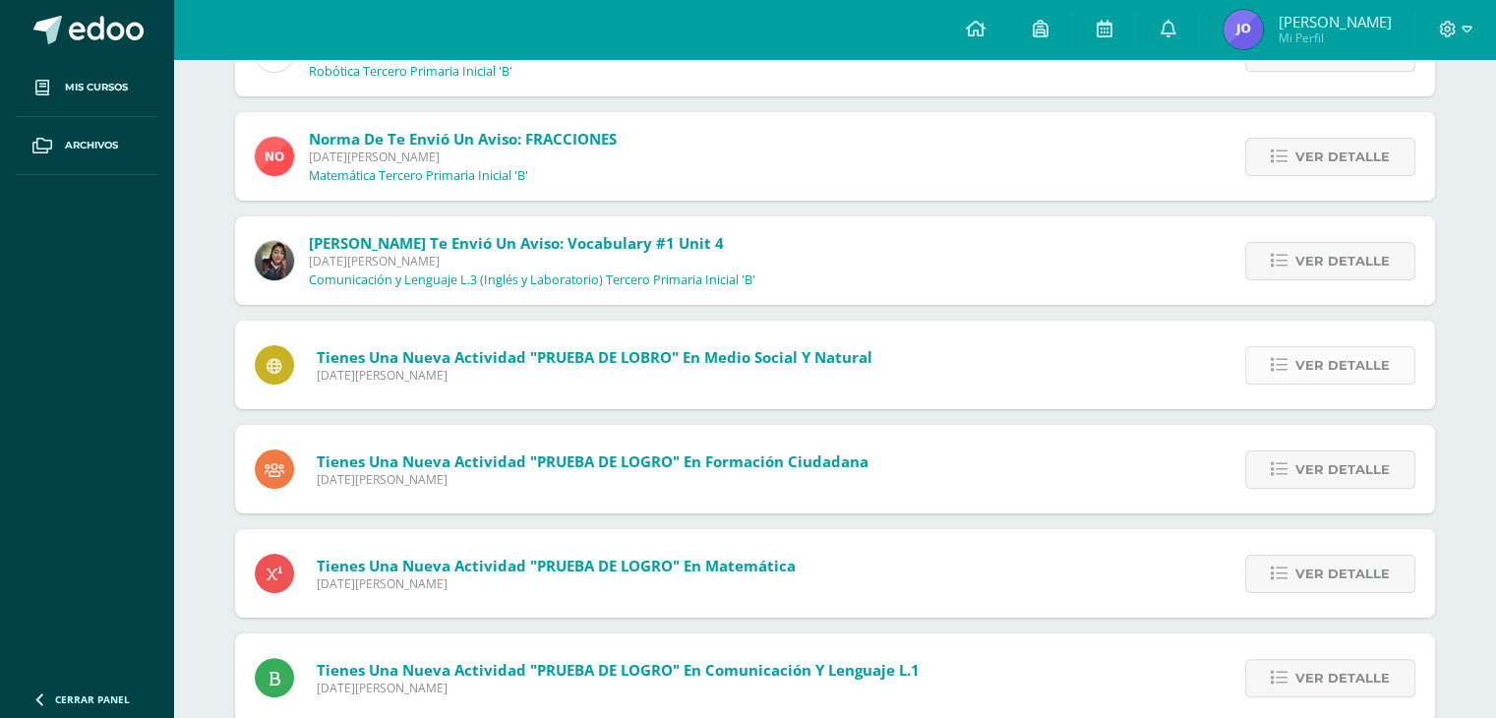
click at [1347, 375] on span "Ver detalle" at bounding box center [1342, 365] width 94 height 36
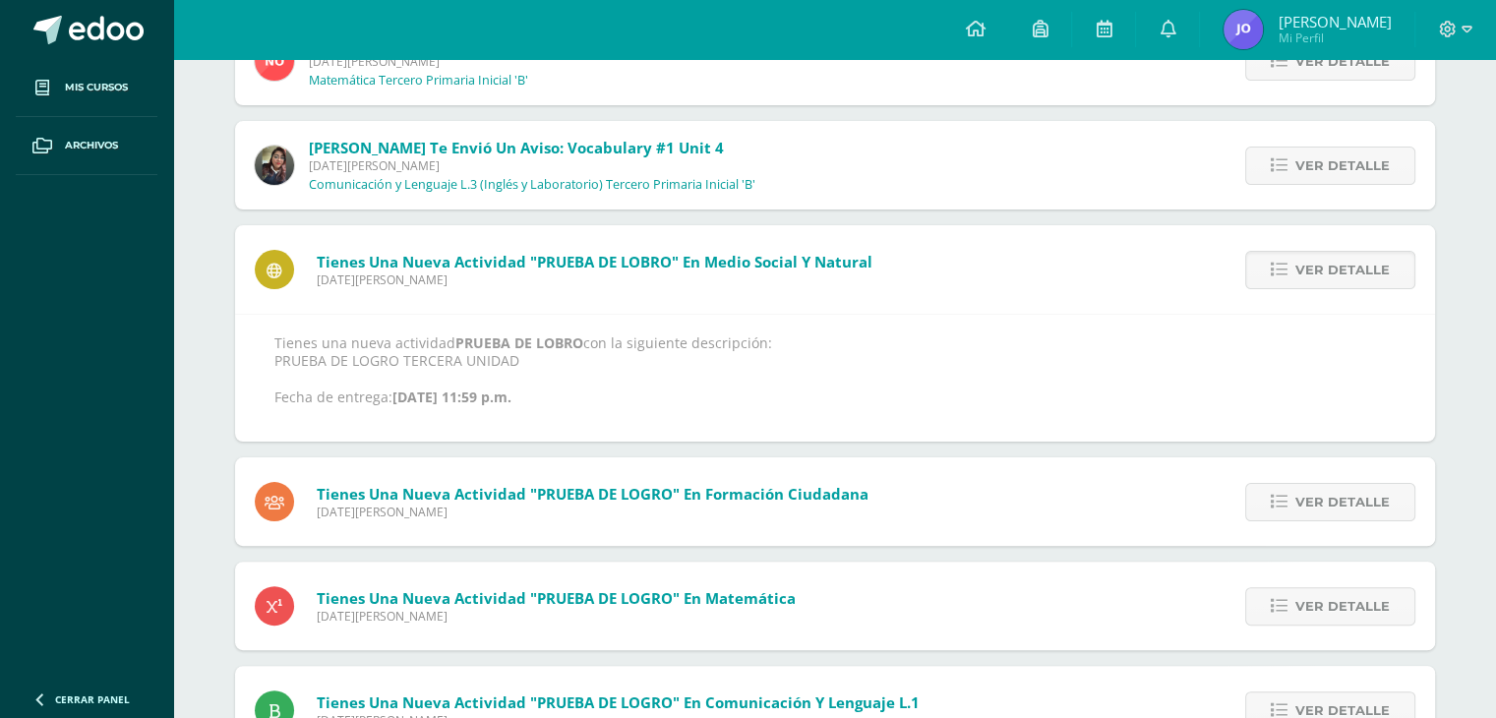
scroll to position [393, 0]
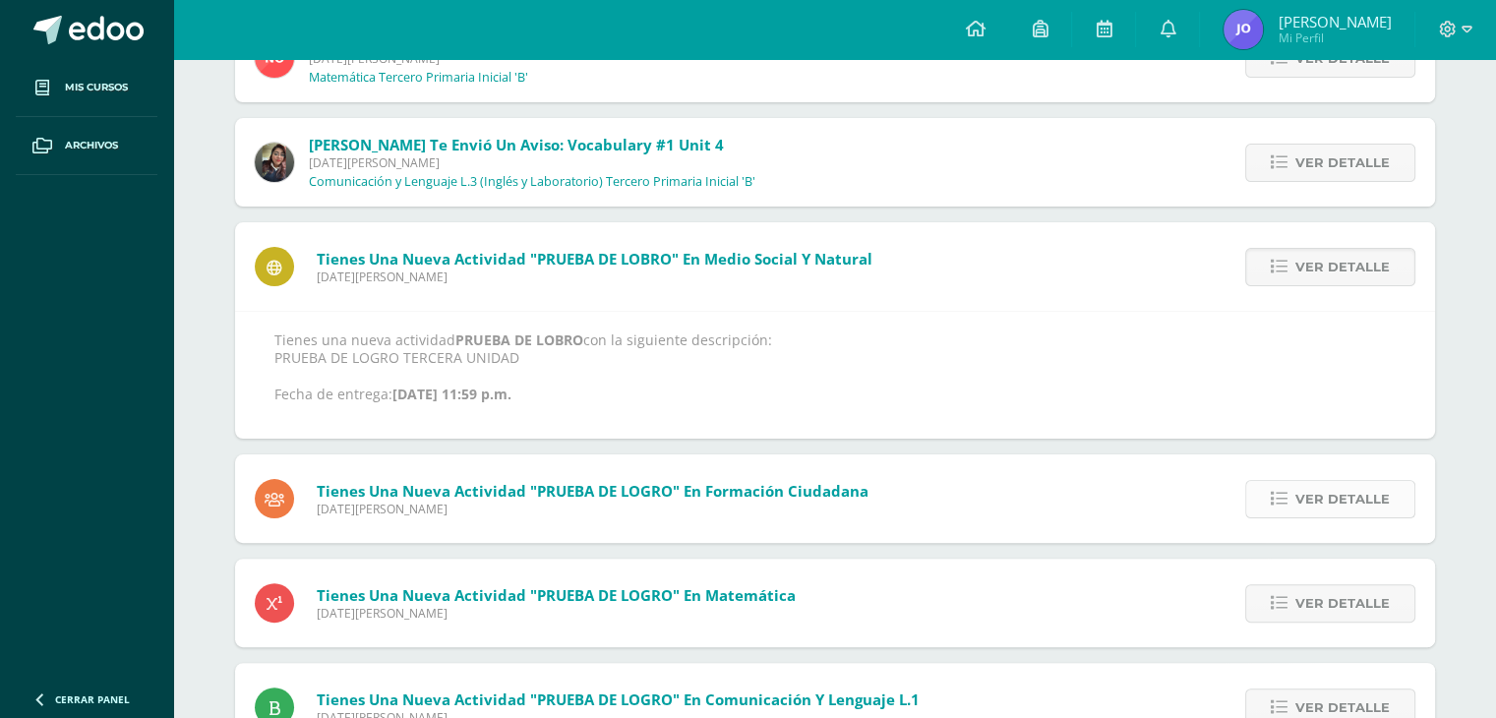
click at [1349, 500] on span "Ver detalle" at bounding box center [1342, 499] width 94 height 36
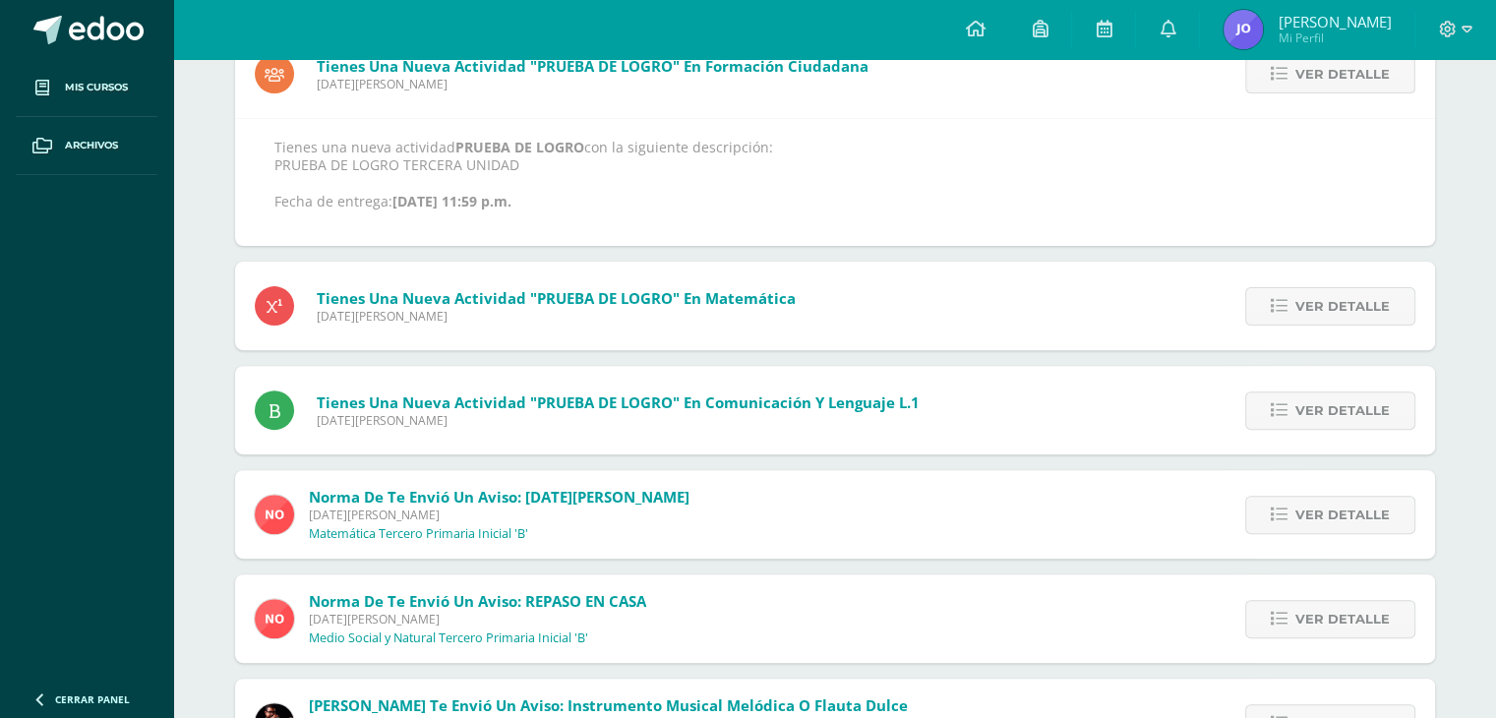
scroll to position [590, 0]
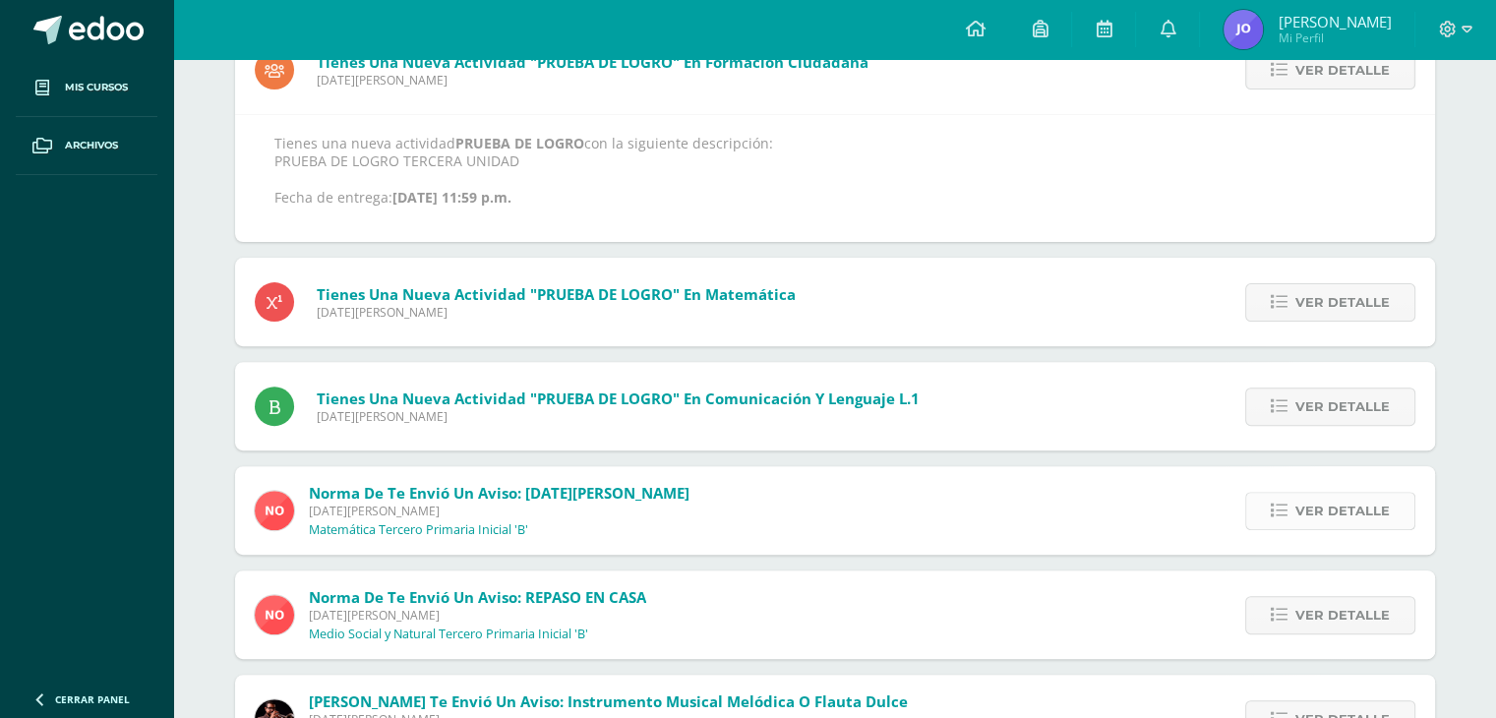
click at [1349, 506] on span "Ver detalle" at bounding box center [1342, 511] width 94 height 36
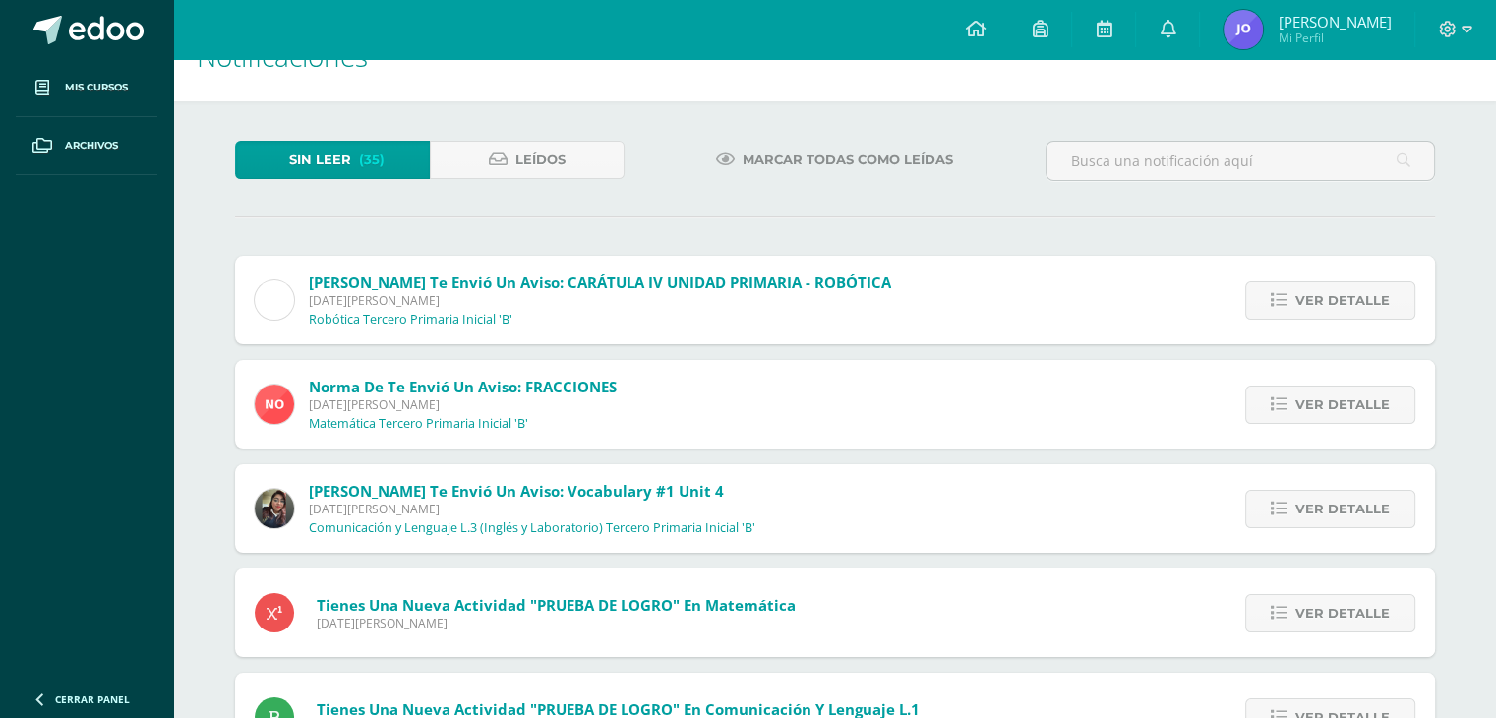
scroll to position [0, 0]
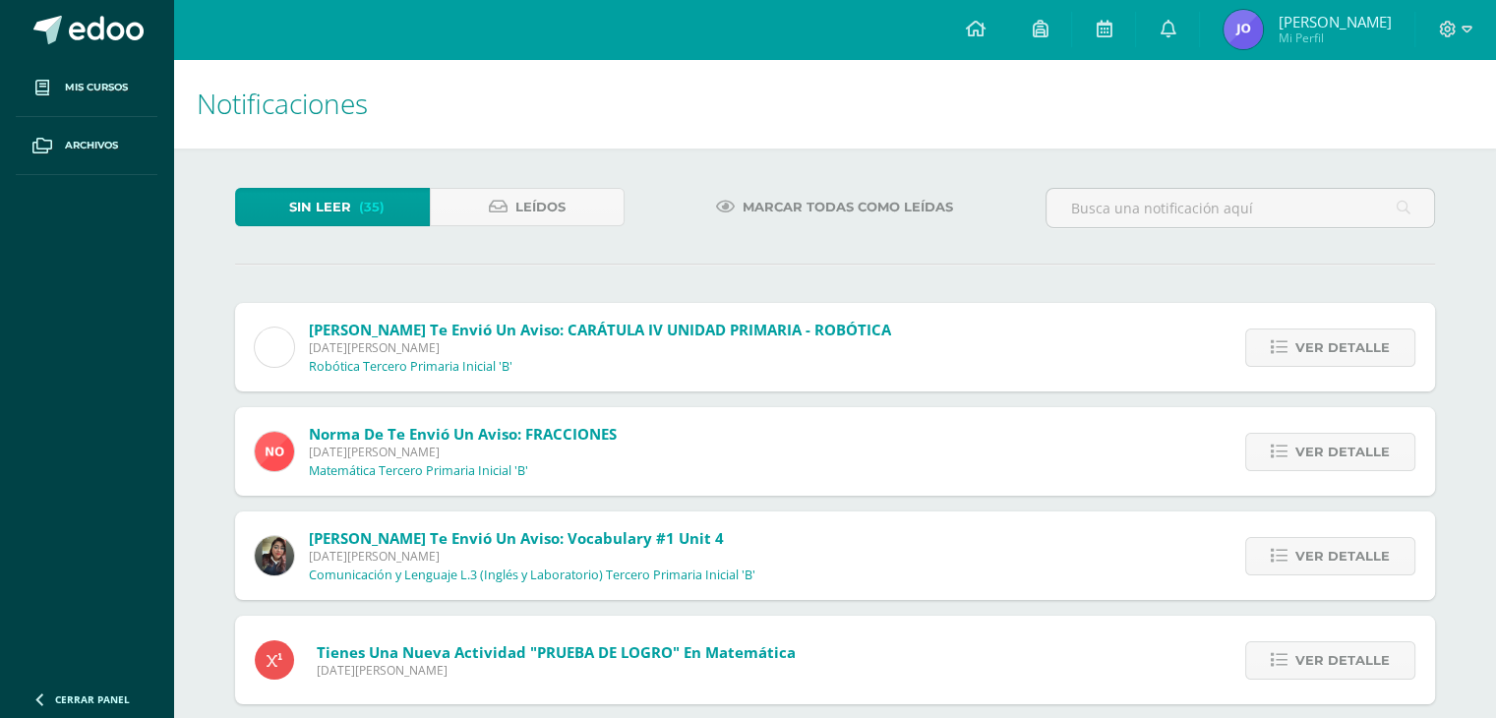
click at [841, 208] on span "Marcar todas como leídas" at bounding box center [847, 207] width 210 height 36
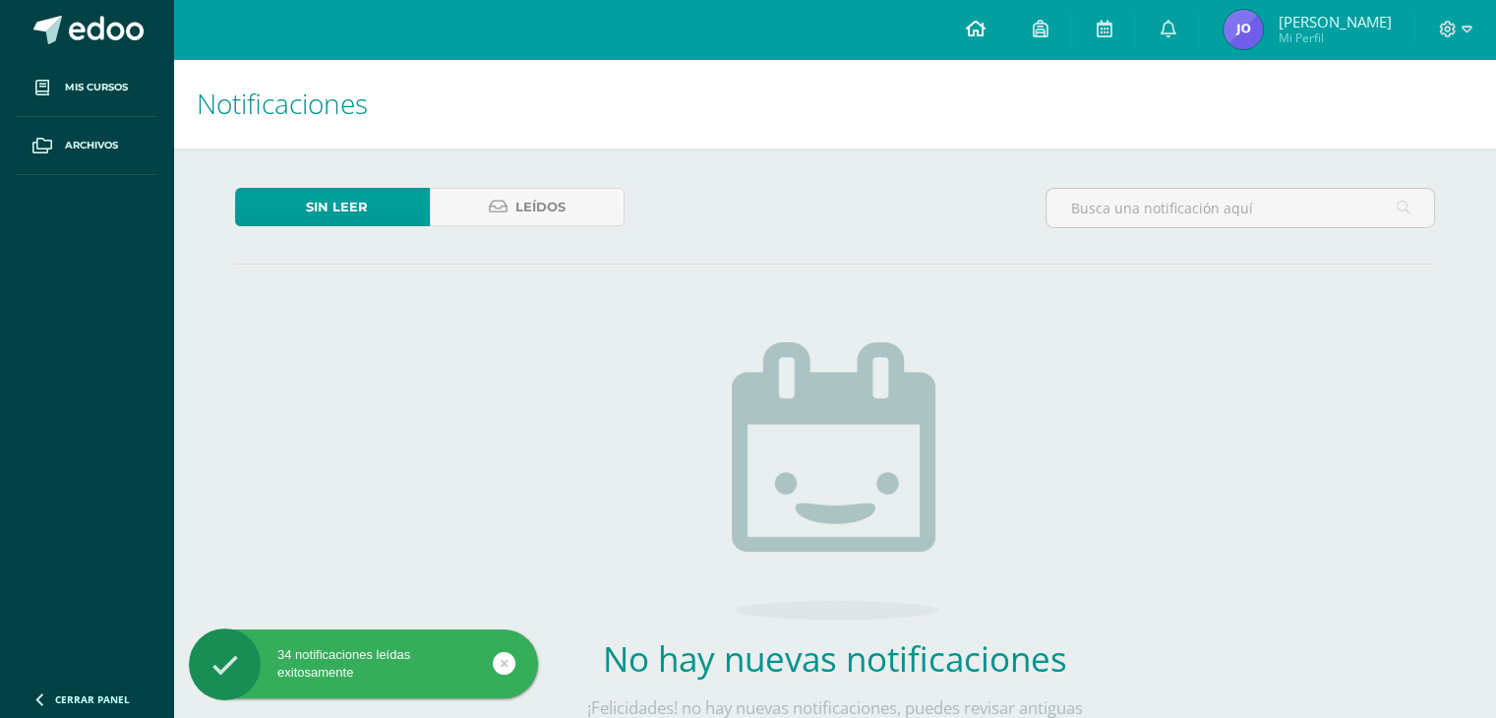
click at [1008, 23] on link at bounding box center [974, 29] width 67 height 59
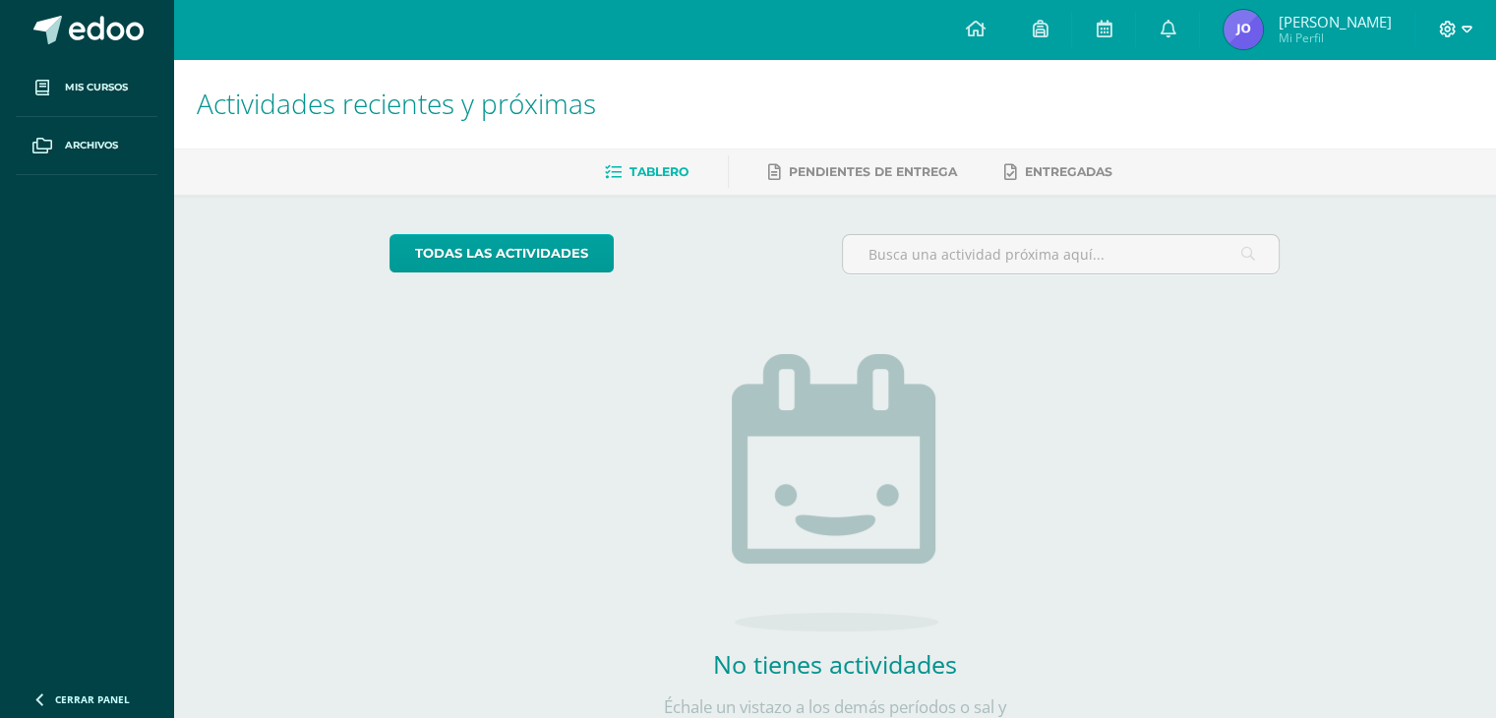
click at [1444, 26] on icon at bounding box center [1448, 30] width 18 height 18
click at [1358, 27] on span "[PERSON_NAME]" at bounding box center [1333, 22] width 113 height 20
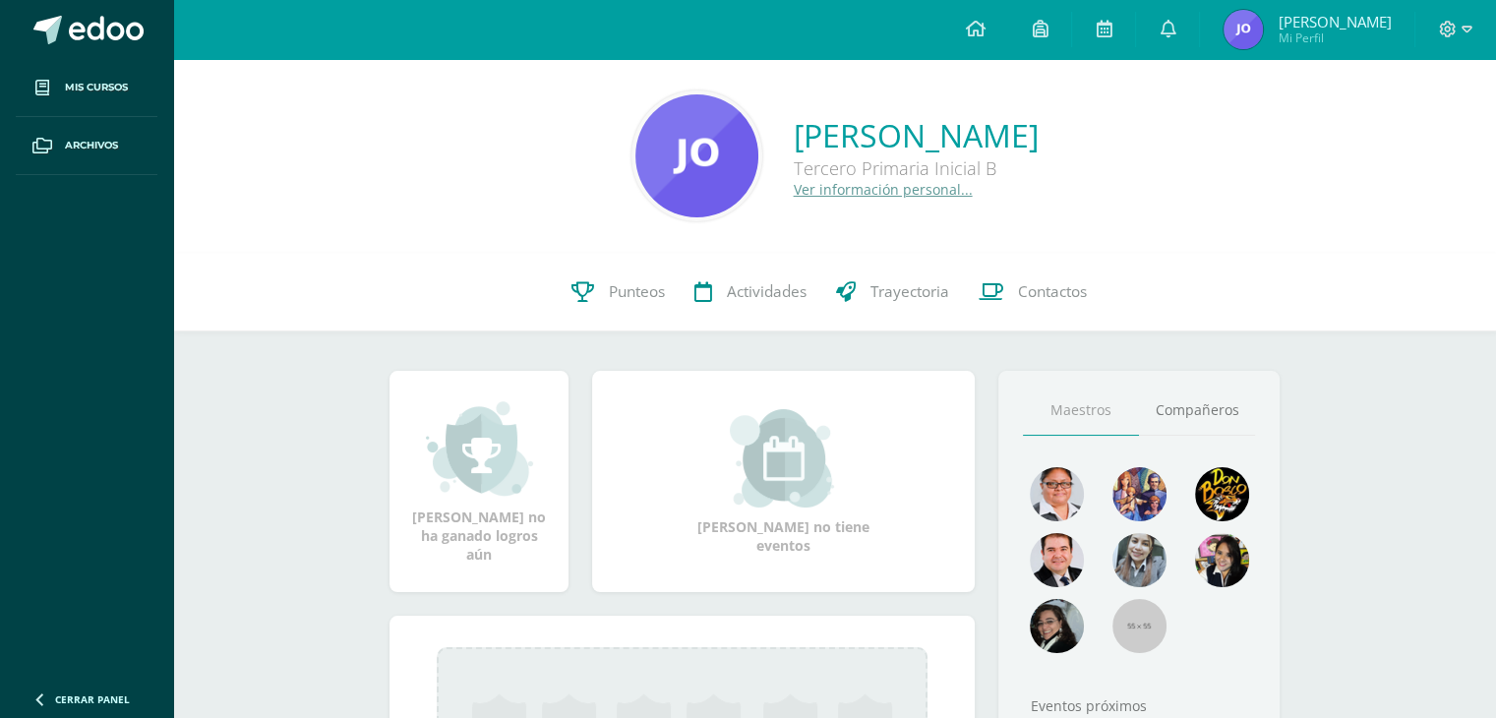
click at [1352, 376] on div "[PERSON_NAME] Tercero Primaria Inicial B Ver información personal... 0 [PERSON_…" at bounding box center [834, 514] width 1323 height 910
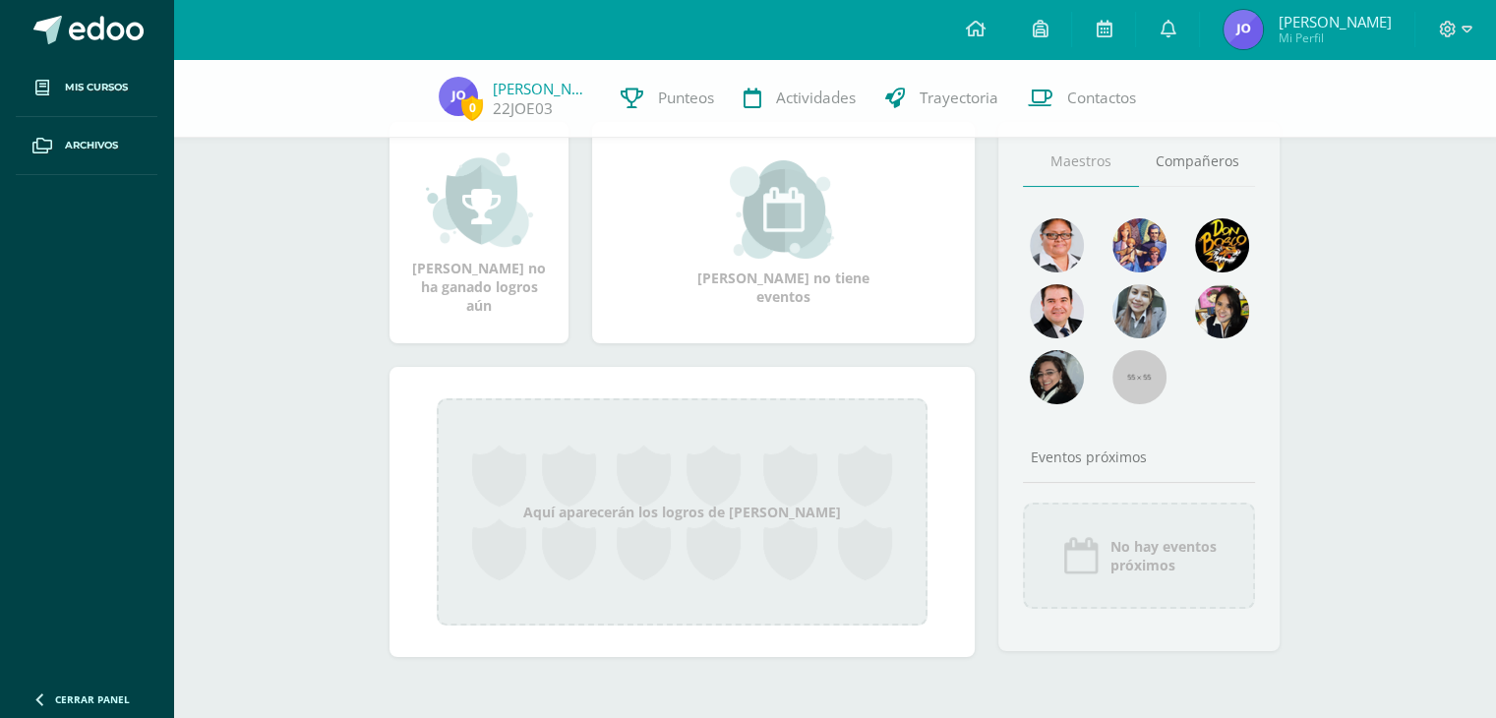
scroll to position [243, 0]
click at [480, 104] on span "0" at bounding box center [472, 107] width 22 height 25
click at [530, 96] on link "[PERSON_NAME]" at bounding box center [542, 89] width 98 height 20
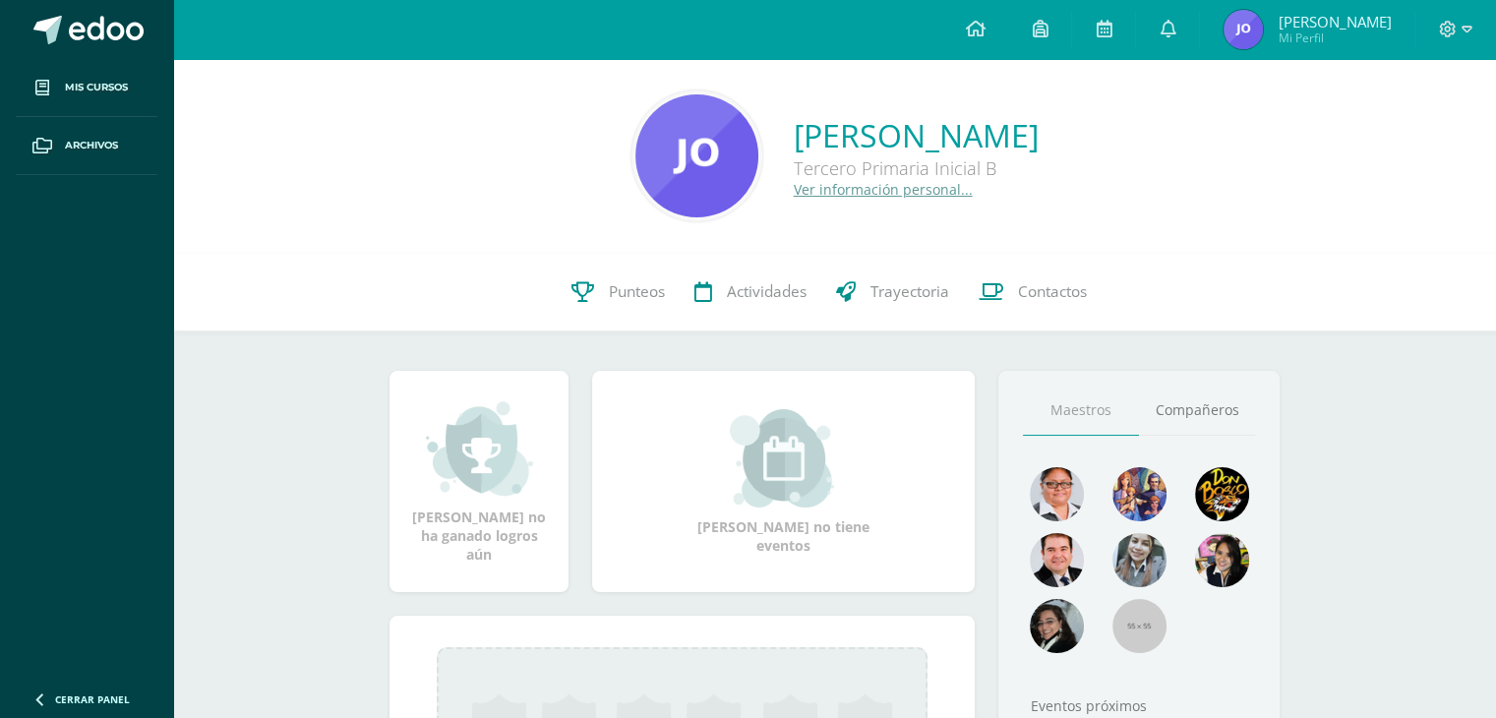
click at [304, 469] on div "[PERSON_NAME] Tercero Primaria Inicial B Ver información personal... 0 [PERSON_…" at bounding box center [834, 514] width 1323 height 910
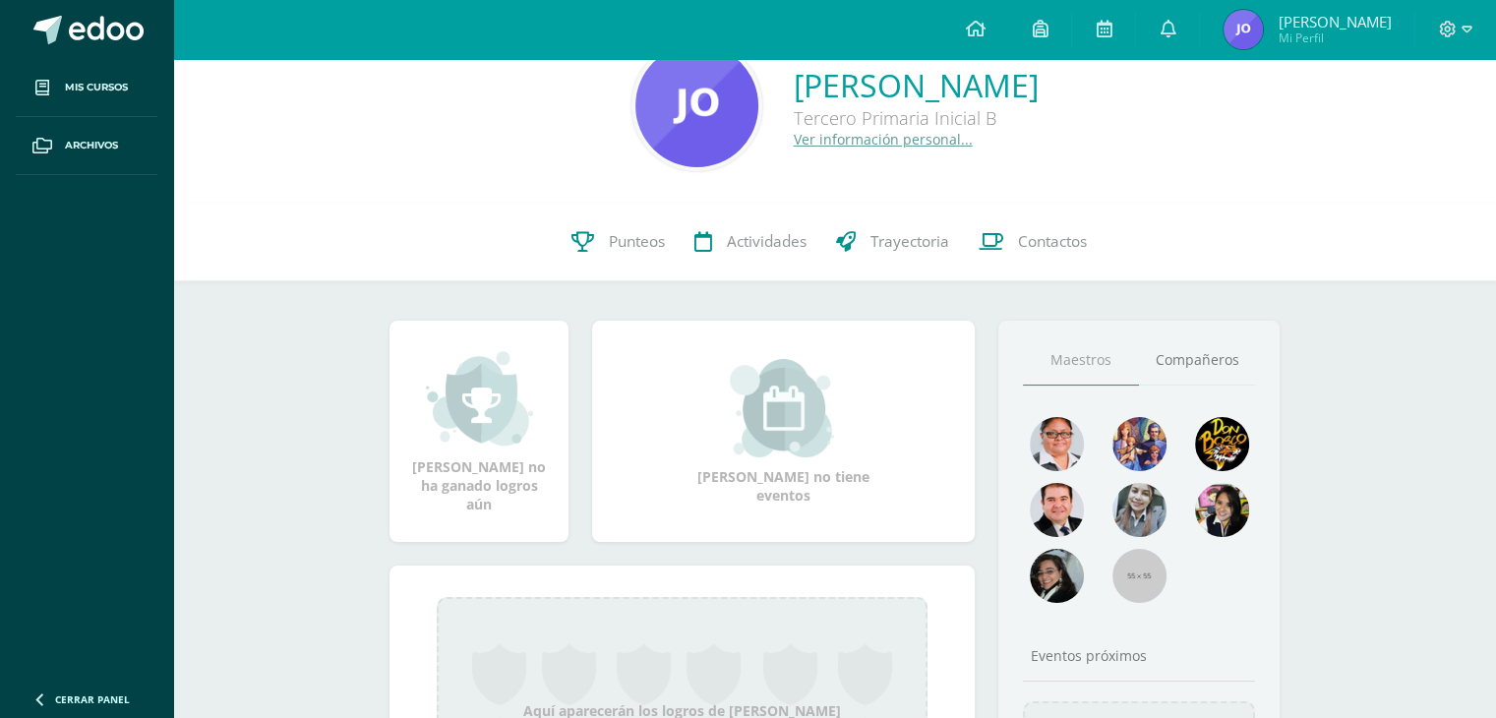
scroll to position [46, 0]
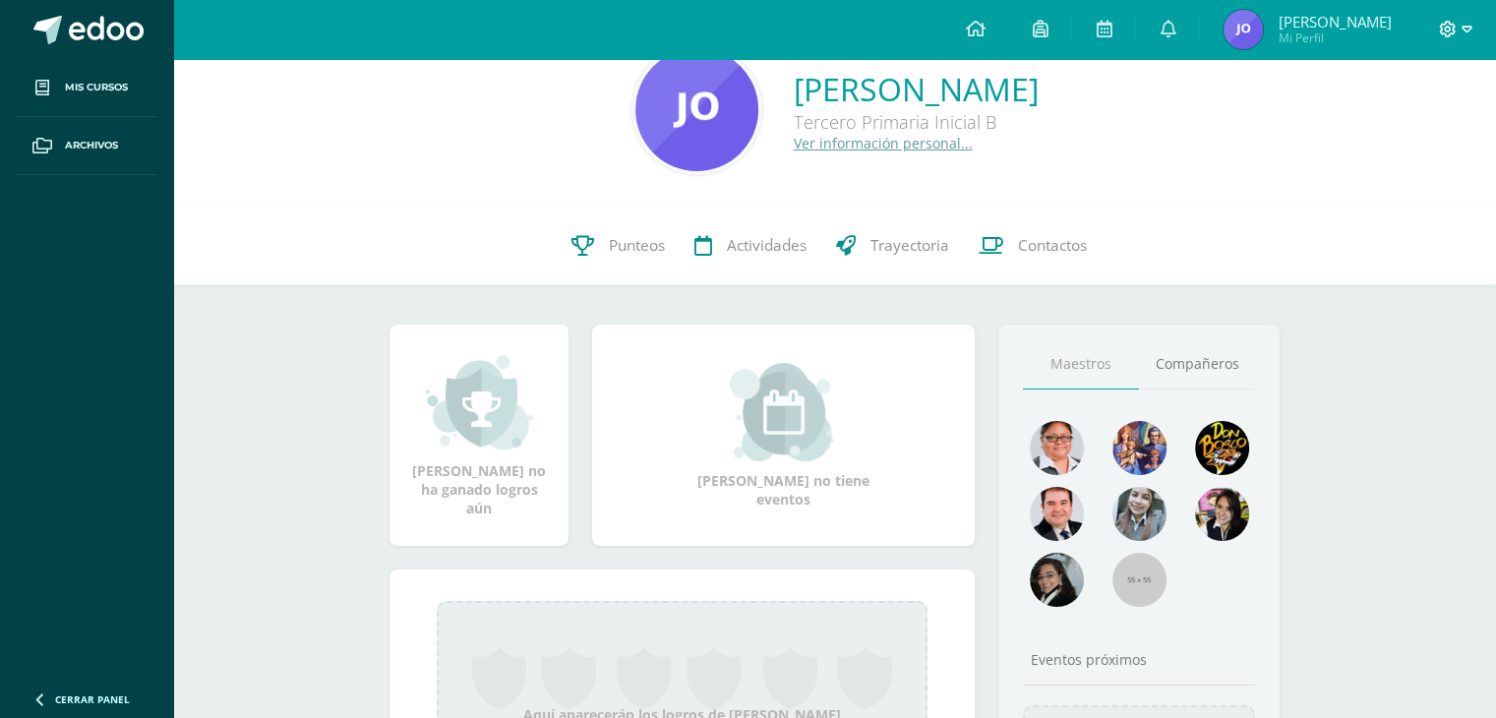
click at [1442, 32] on icon at bounding box center [1448, 30] width 18 height 18
click at [1422, 126] on span "Cerrar sesión" at bounding box center [1404, 134] width 88 height 19
